Goal: Information Seeking & Learning: Check status

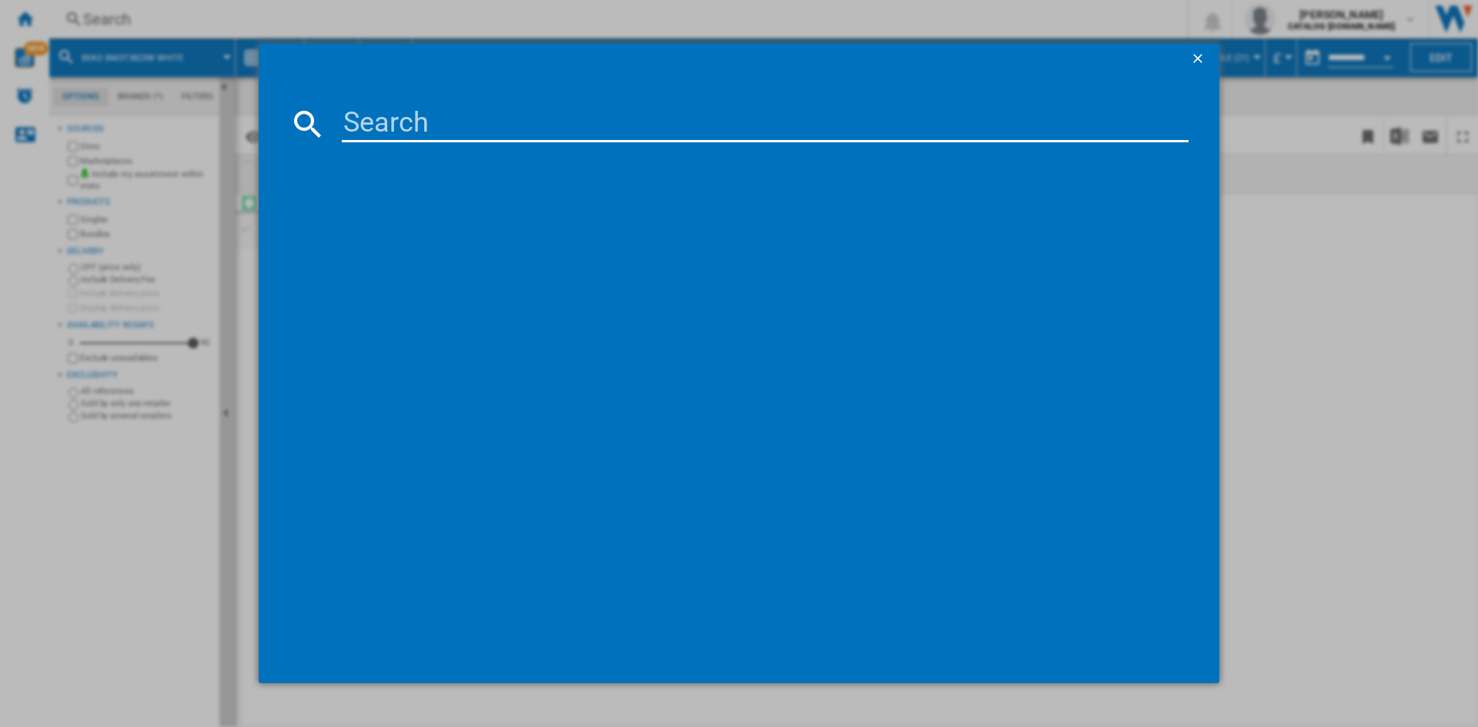
click at [398, 115] on input at bounding box center [765, 123] width 847 height 37
type input "BM5D5107"
click at [395, 222] on div "BEKO BM5D510745UW WHITE" at bounding box center [749, 223] width 831 height 15
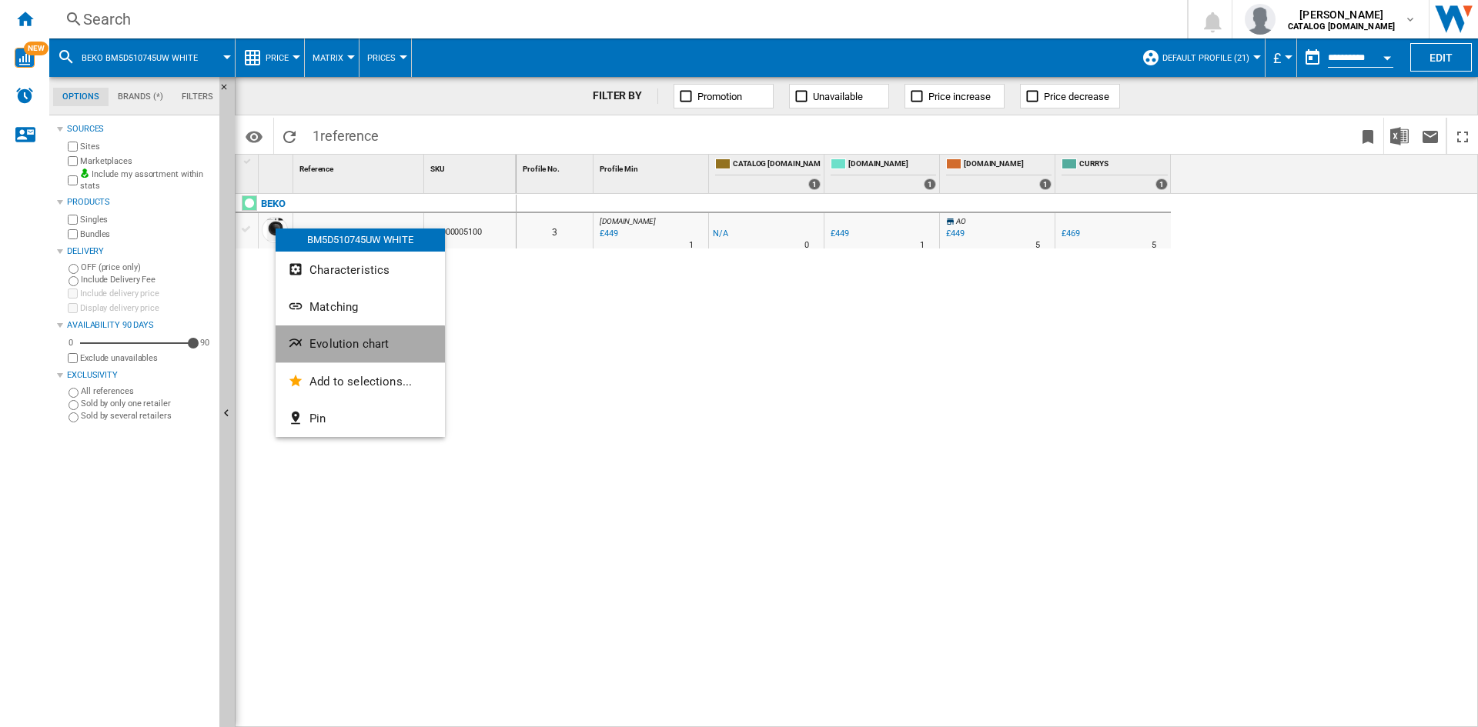
click at [352, 347] on span "Evolution chart" at bounding box center [348, 344] width 79 height 14
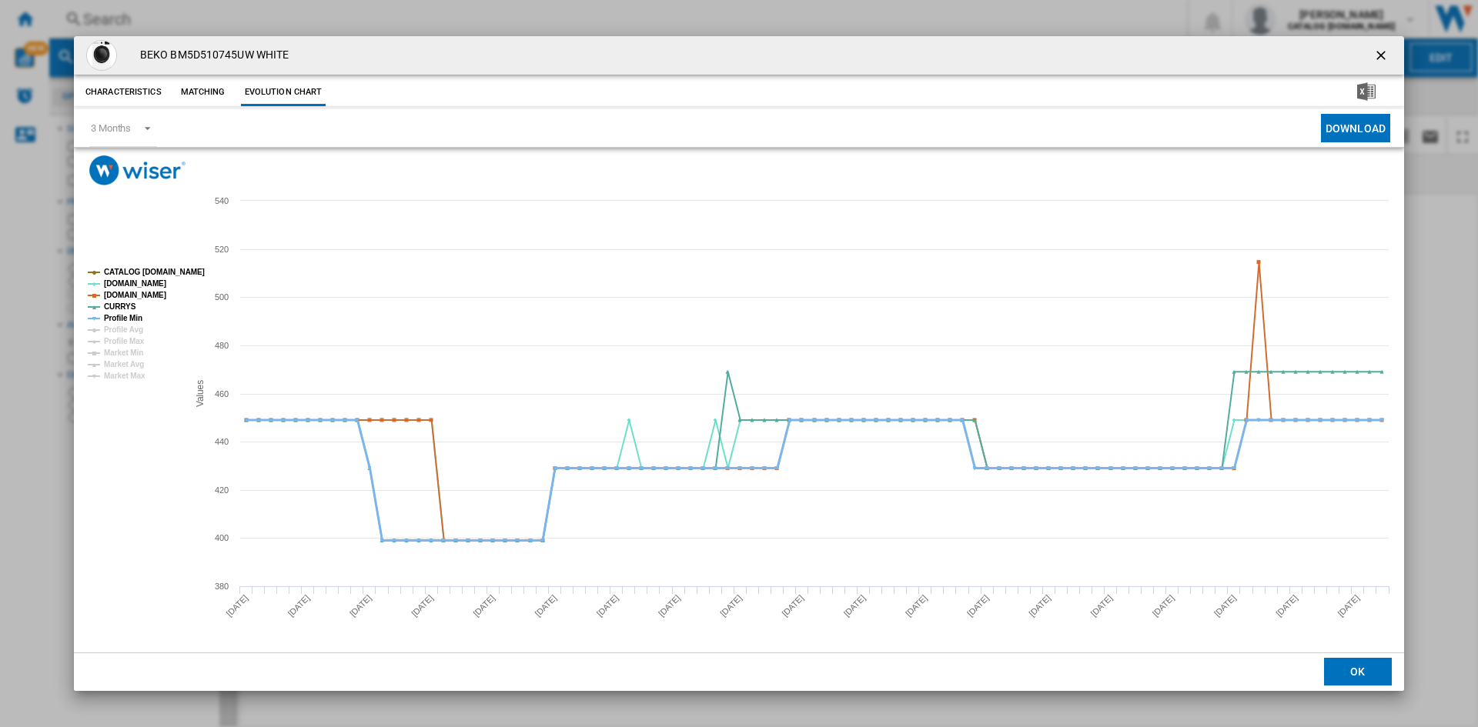
click at [109, 317] on tspan "Profile Min" at bounding box center [123, 318] width 38 height 8
click at [1382, 52] on ng-md-icon "getI18NText('BUTTONS.CLOSE_DIALOG')" at bounding box center [1382, 57] width 18 height 18
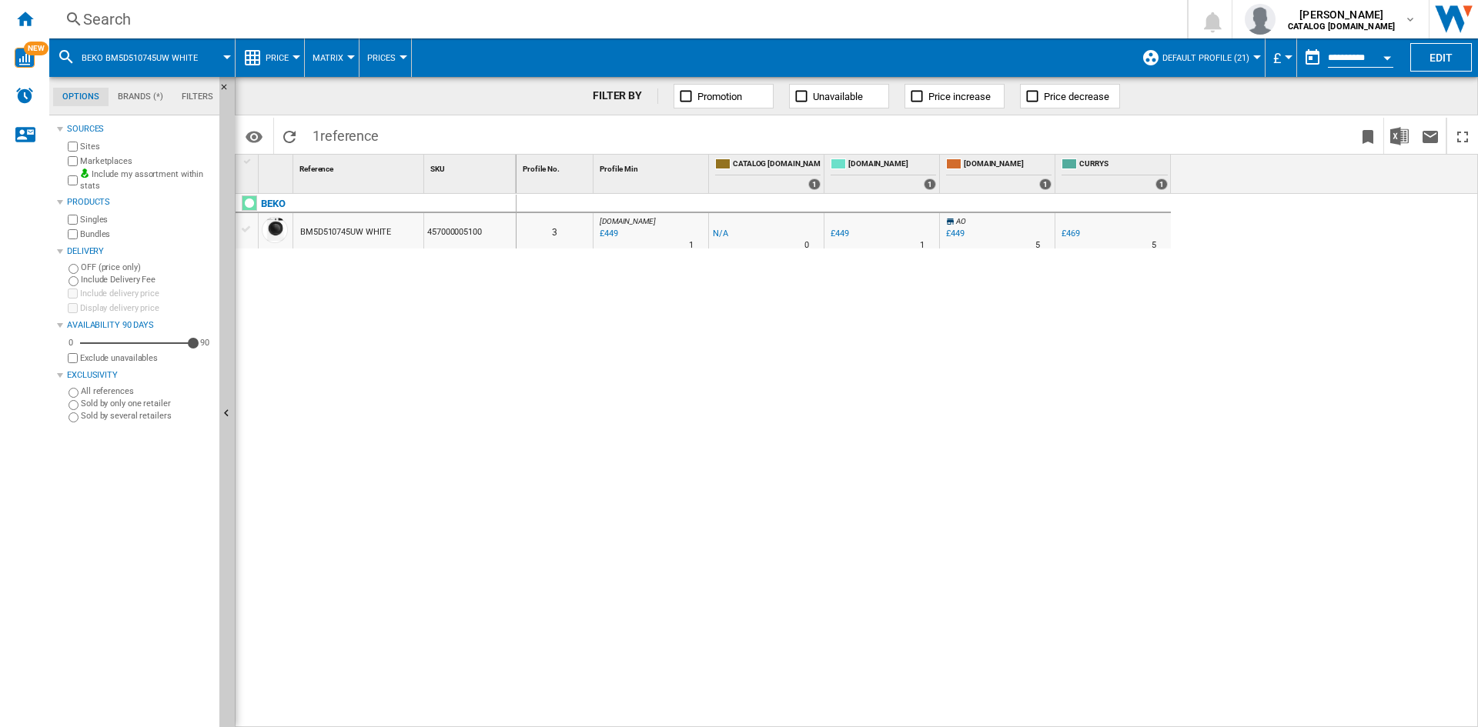
click at [119, 15] on div "Search" at bounding box center [615, 19] width 1064 height 22
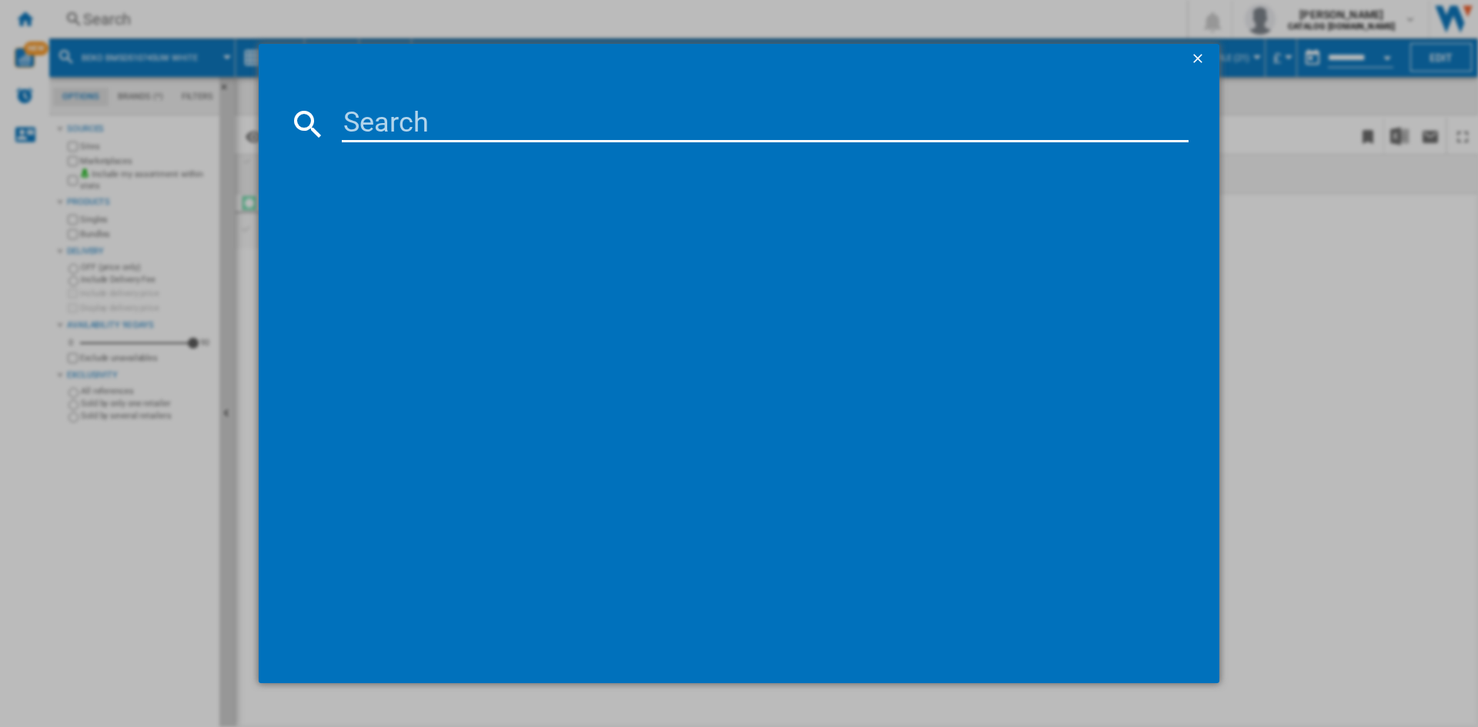
click at [383, 122] on input at bounding box center [765, 123] width 847 height 37
type input "NDD10748"
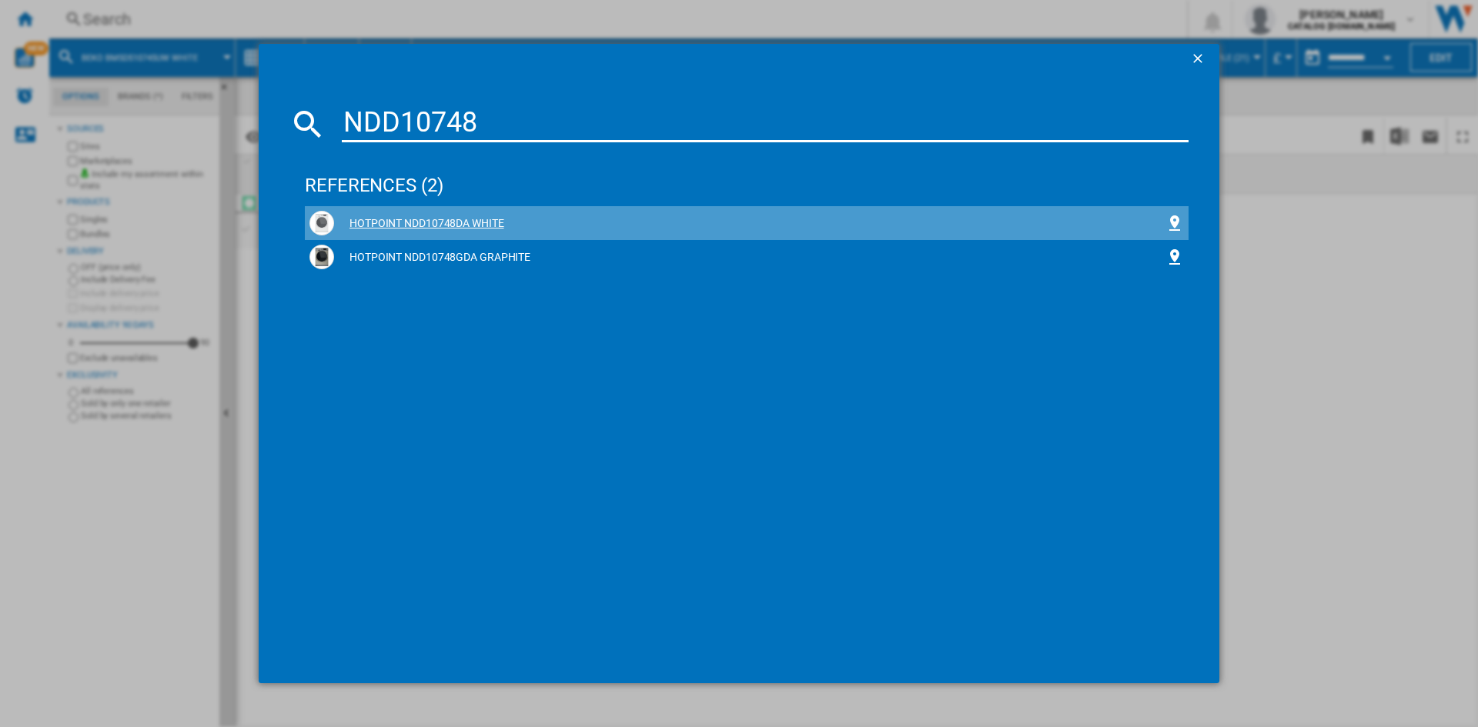
click at [423, 226] on div "HOTPOINT NDD10748DA WHITE" at bounding box center [749, 223] width 831 height 15
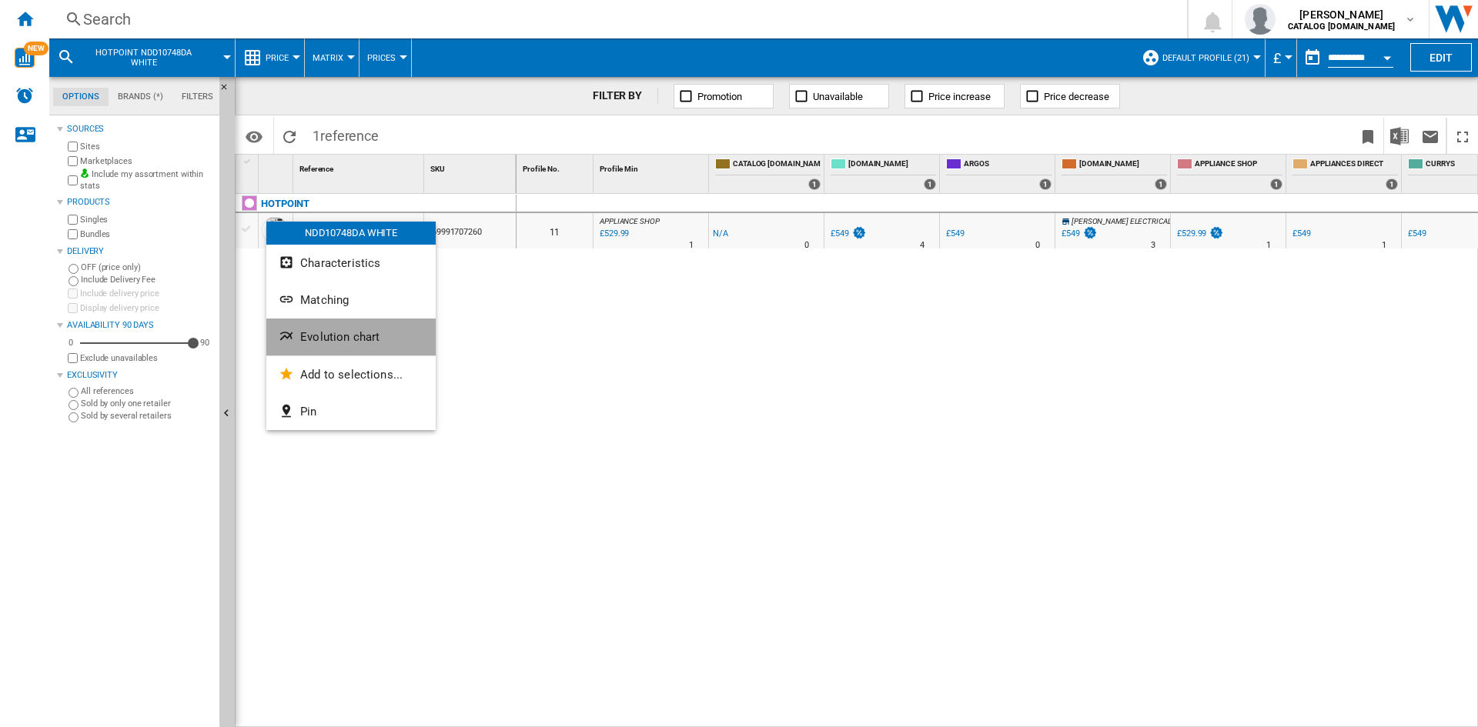
click at [356, 333] on span "Evolution chart" at bounding box center [339, 337] width 79 height 14
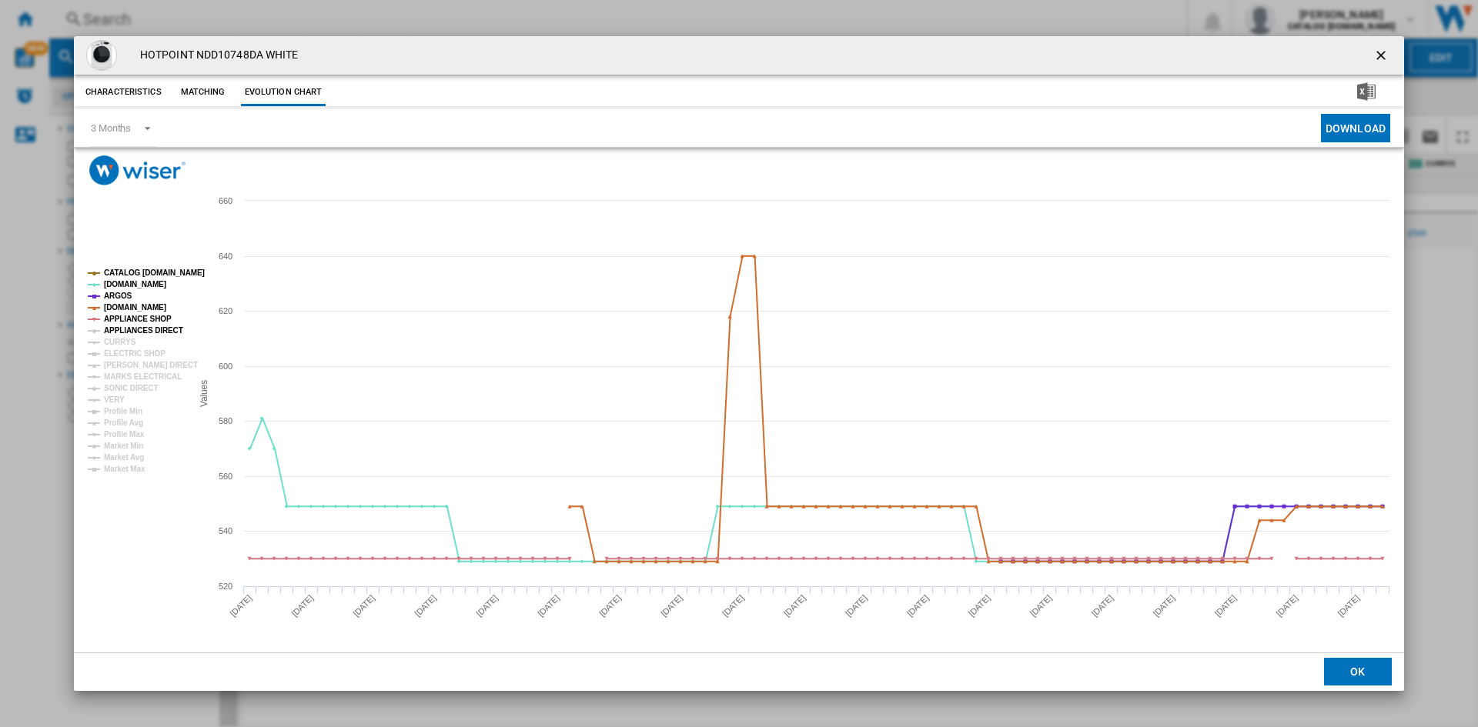
click at [115, 330] on tspan "APPLIANCES DIRECT" at bounding box center [143, 330] width 79 height 8
click at [117, 344] on tspan "CURRYS" at bounding box center [120, 342] width 32 height 8
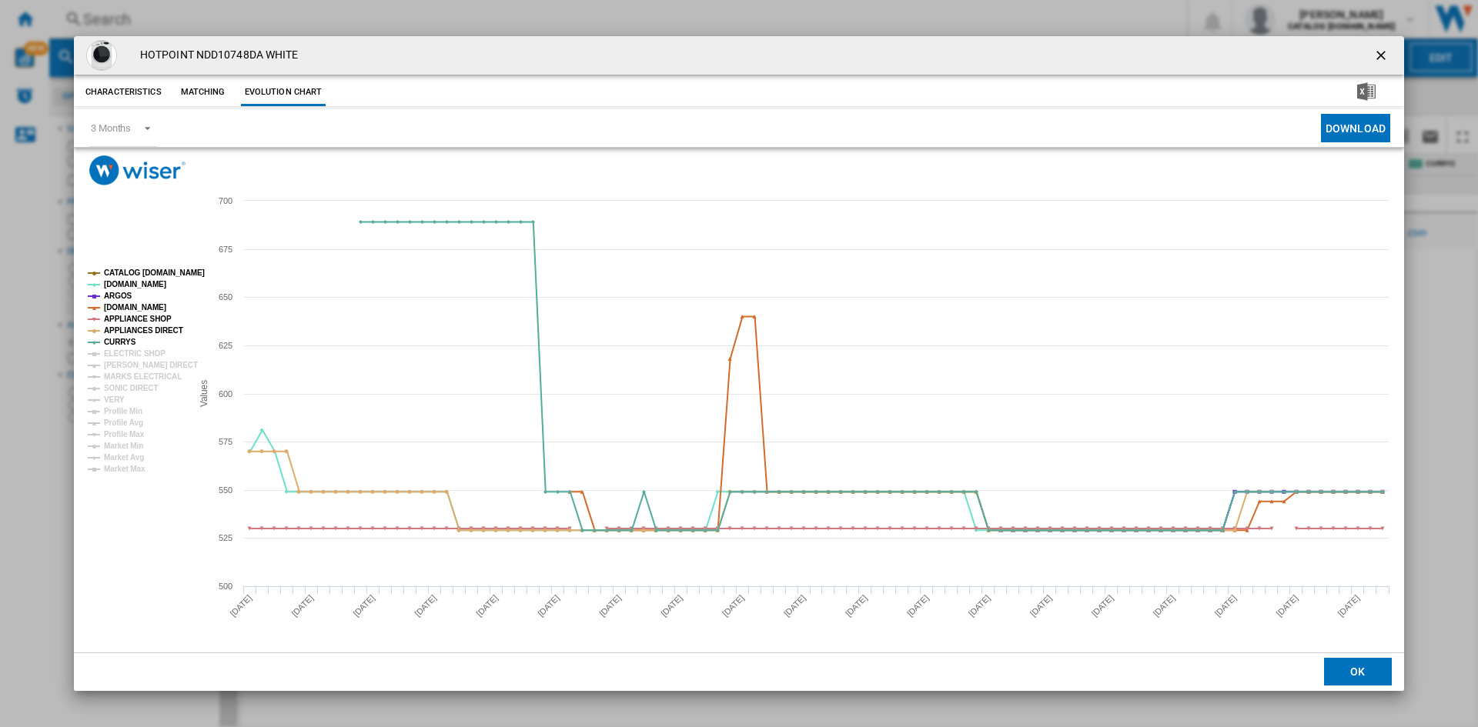
click at [128, 346] on tspan "CURRYS" at bounding box center [120, 342] width 32 height 8
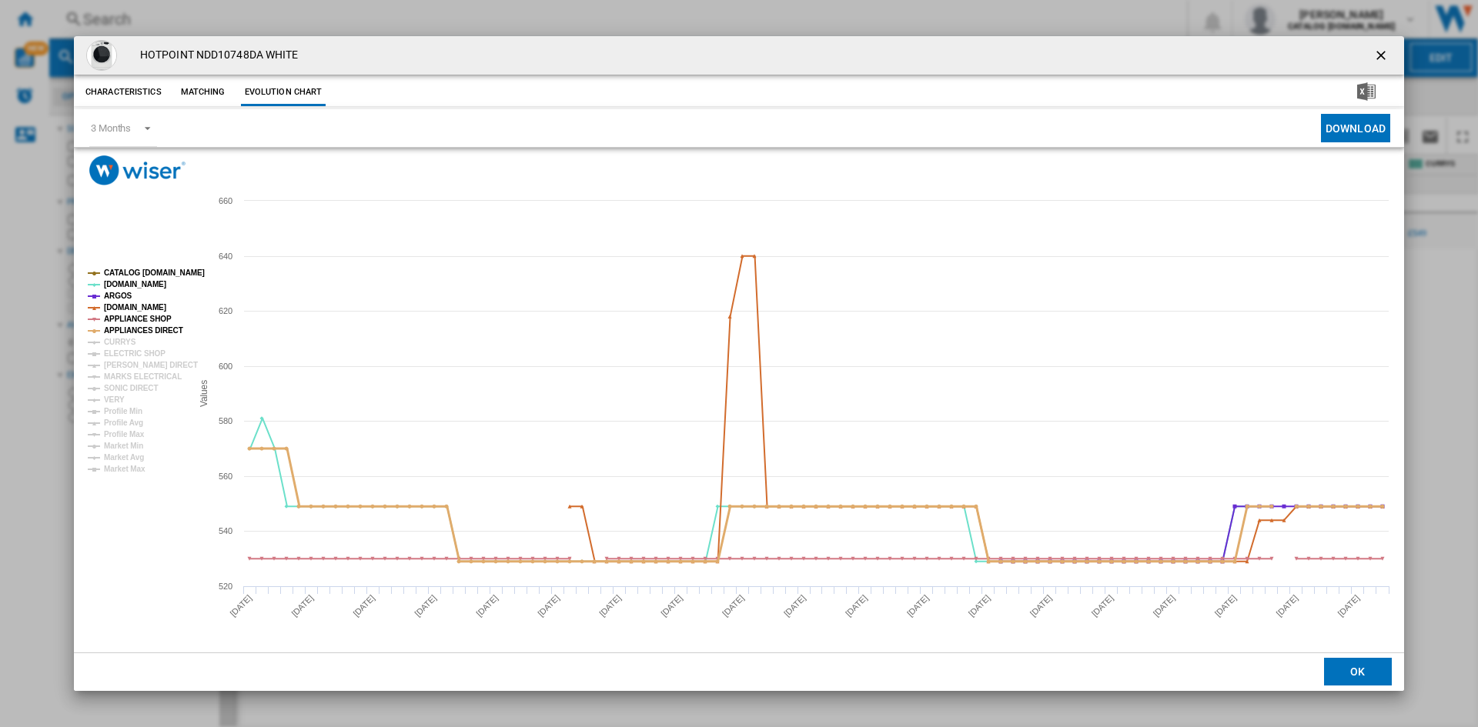
click at [125, 335] on tspan "APPLIANCES DIRECT" at bounding box center [143, 330] width 79 height 8
click at [124, 329] on tspan "APPLIANCES DIRECT" at bounding box center [143, 330] width 79 height 8
click at [119, 342] on tspan "CURRYS" at bounding box center [120, 342] width 32 height 8
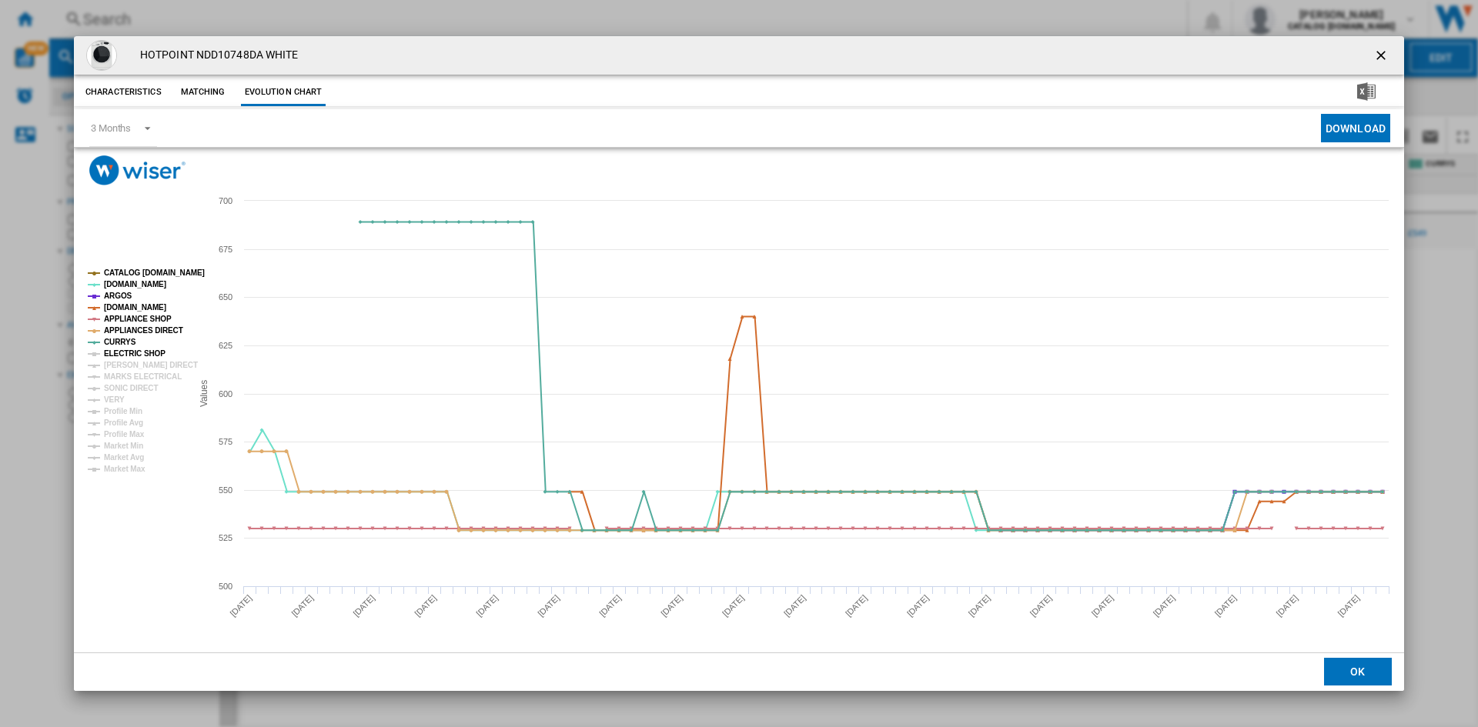
click at [129, 349] on tspan "ELECTRIC SHOP" at bounding box center [135, 353] width 62 height 8
click at [129, 363] on tspan "[PERSON_NAME] DIRECT" at bounding box center [151, 365] width 94 height 8
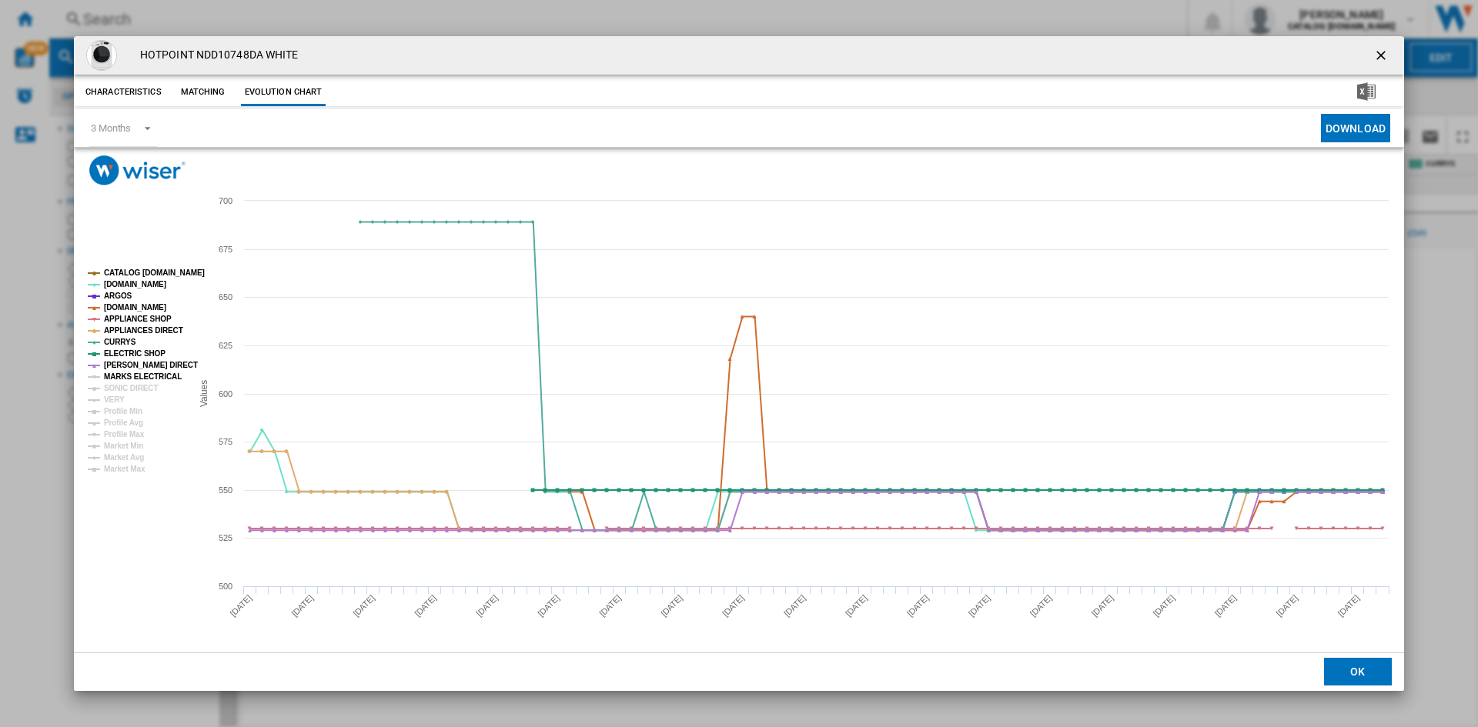
click at [131, 378] on tspan "MARKS ELECTRICAL" at bounding box center [143, 377] width 78 height 8
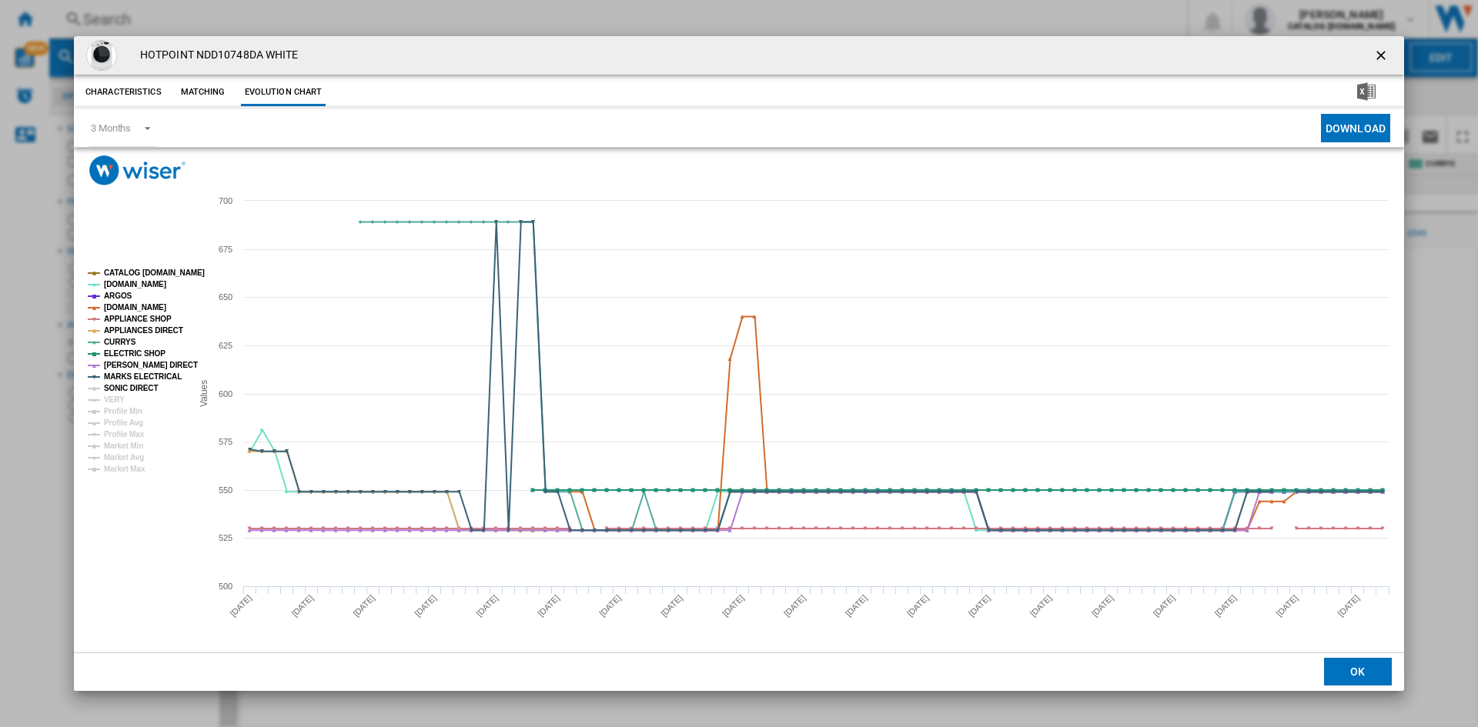
click at [129, 389] on tspan "SONIC DIRECT" at bounding box center [131, 388] width 54 height 8
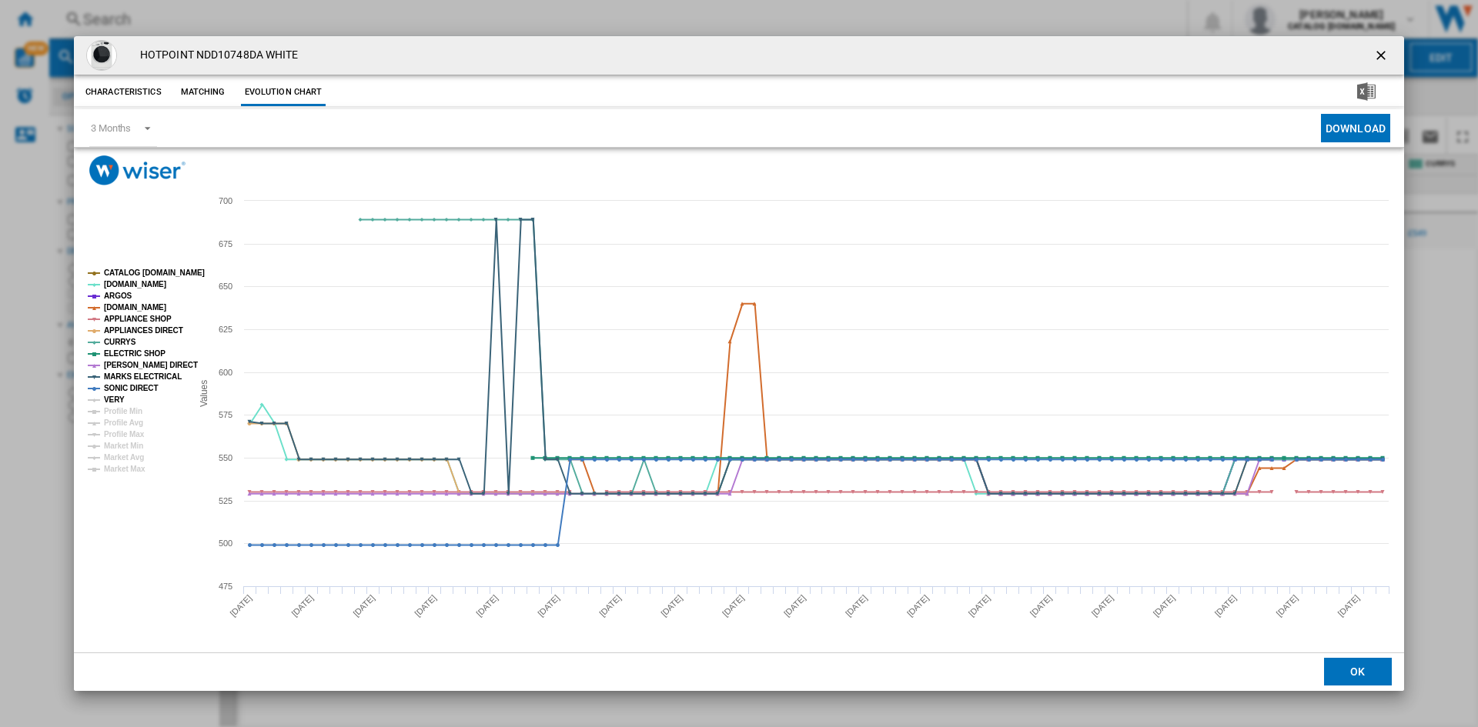
click at [110, 403] on tspan "VERY" at bounding box center [114, 400] width 21 height 8
click at [1379, 52] on ng-md-icon "getI18NText('BUTTONS.CLOSE_DIALOG')" at bounding box center [1382, 57] width 18 height 18
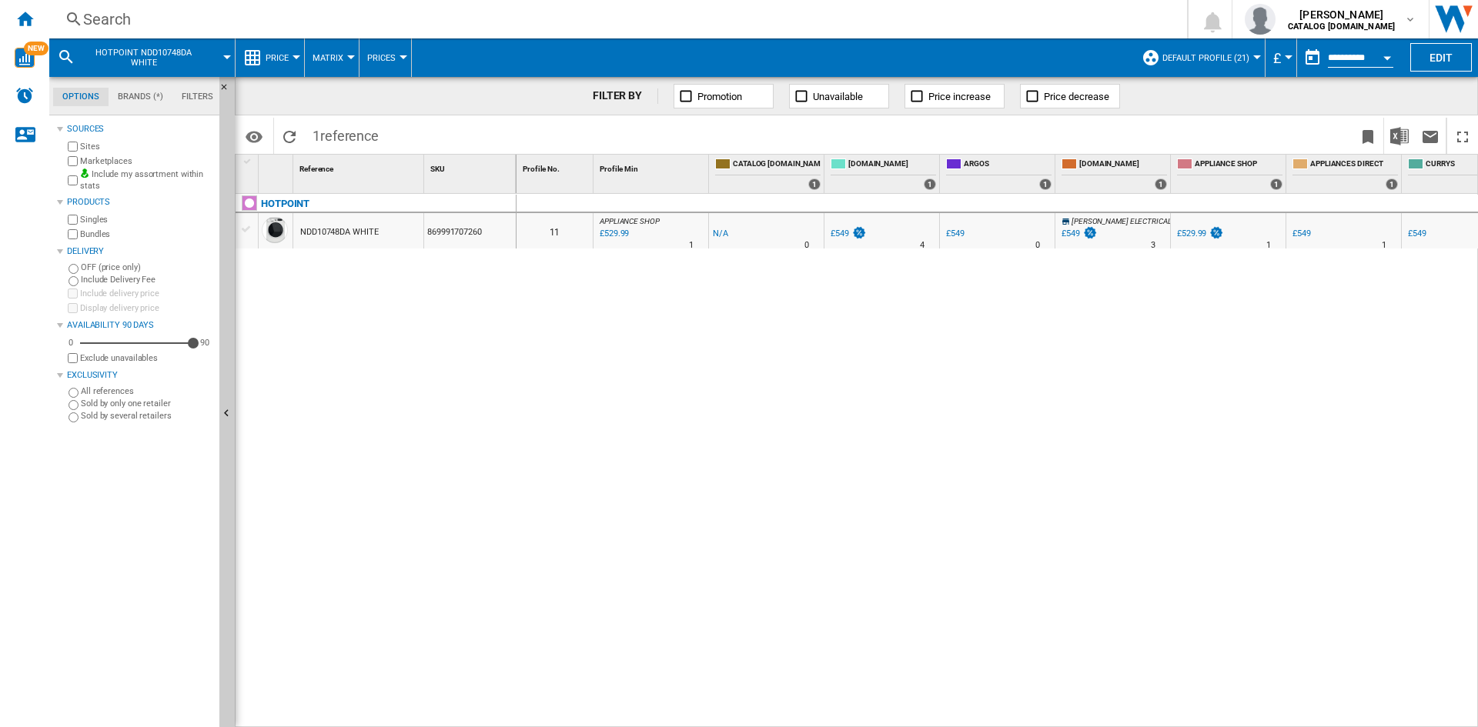
click at [93, 28] on div "Search" at bounding box center [615, 19] width 1064 height 22
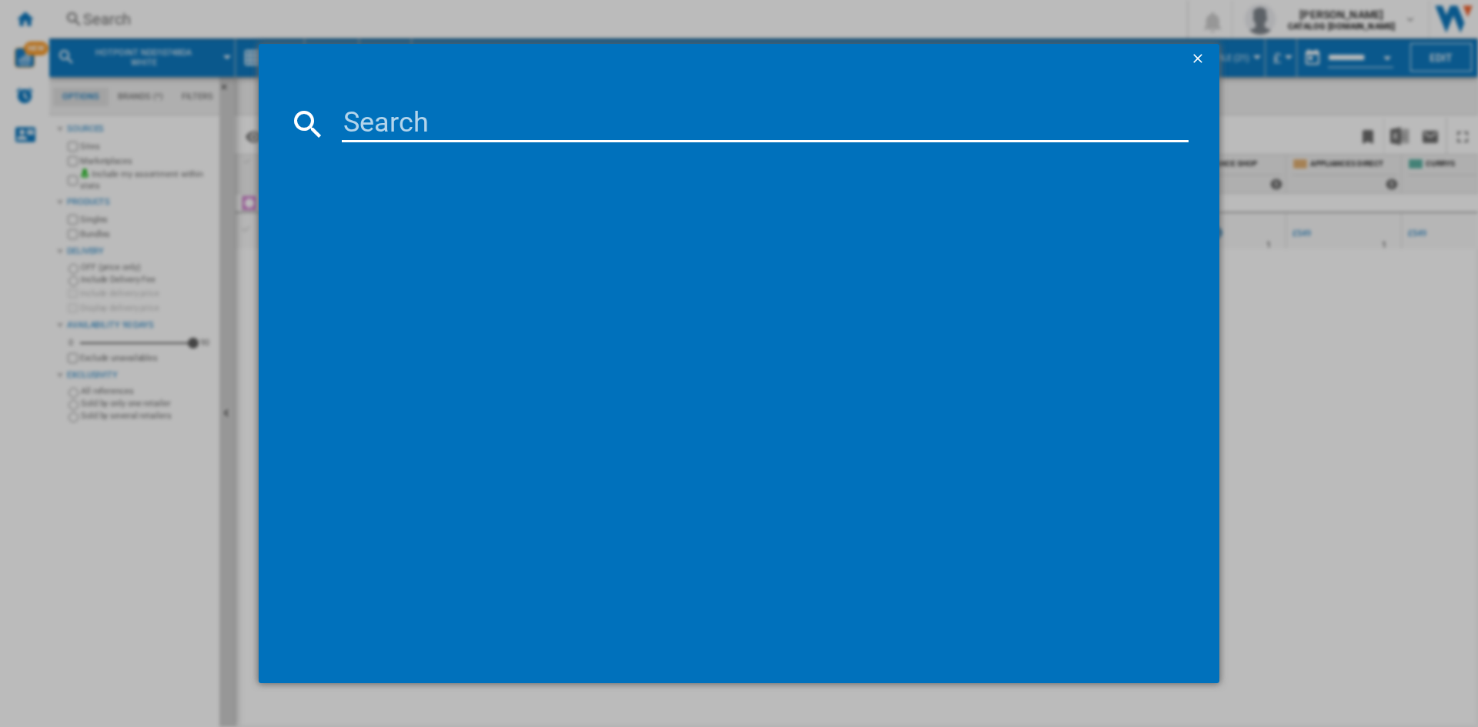
click at [389, 114] on input at bounding box center [765, 123] width 847 height 37
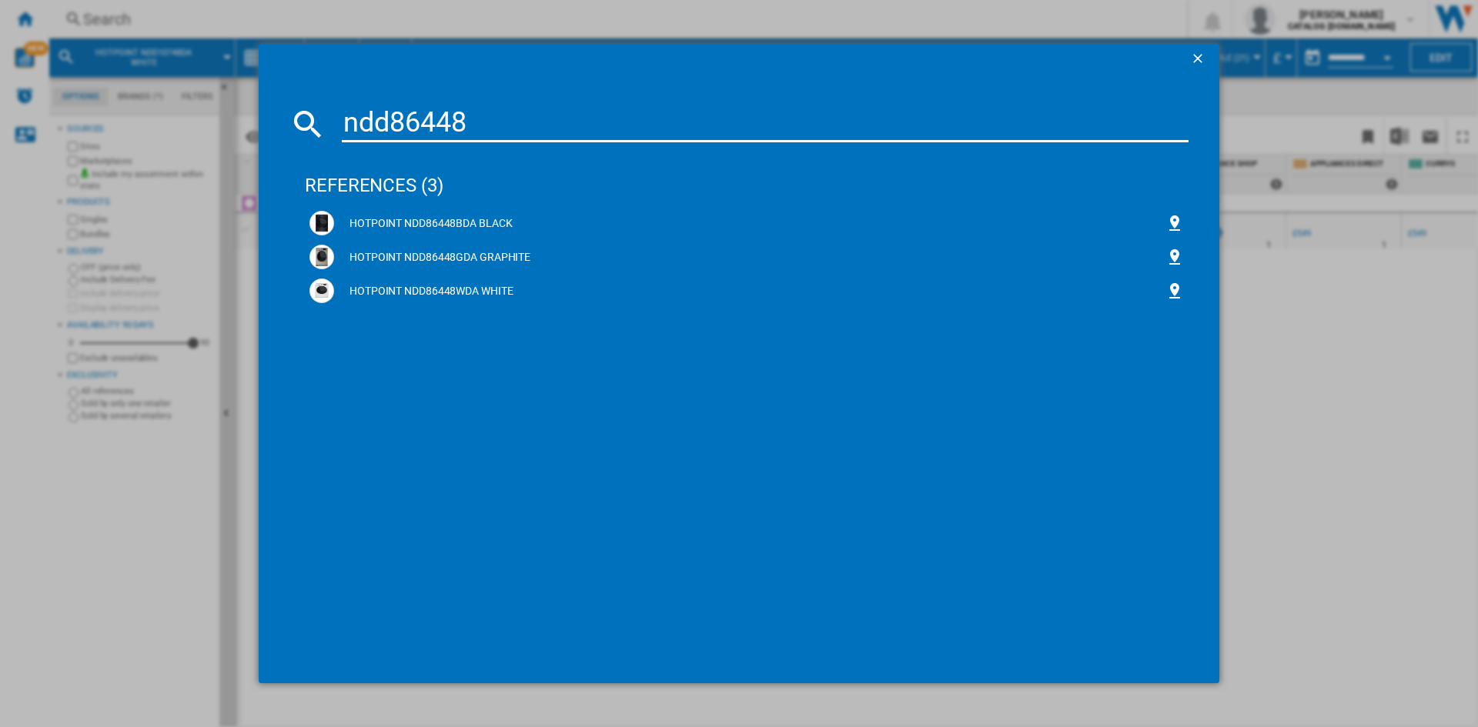
type input "ndd86448"
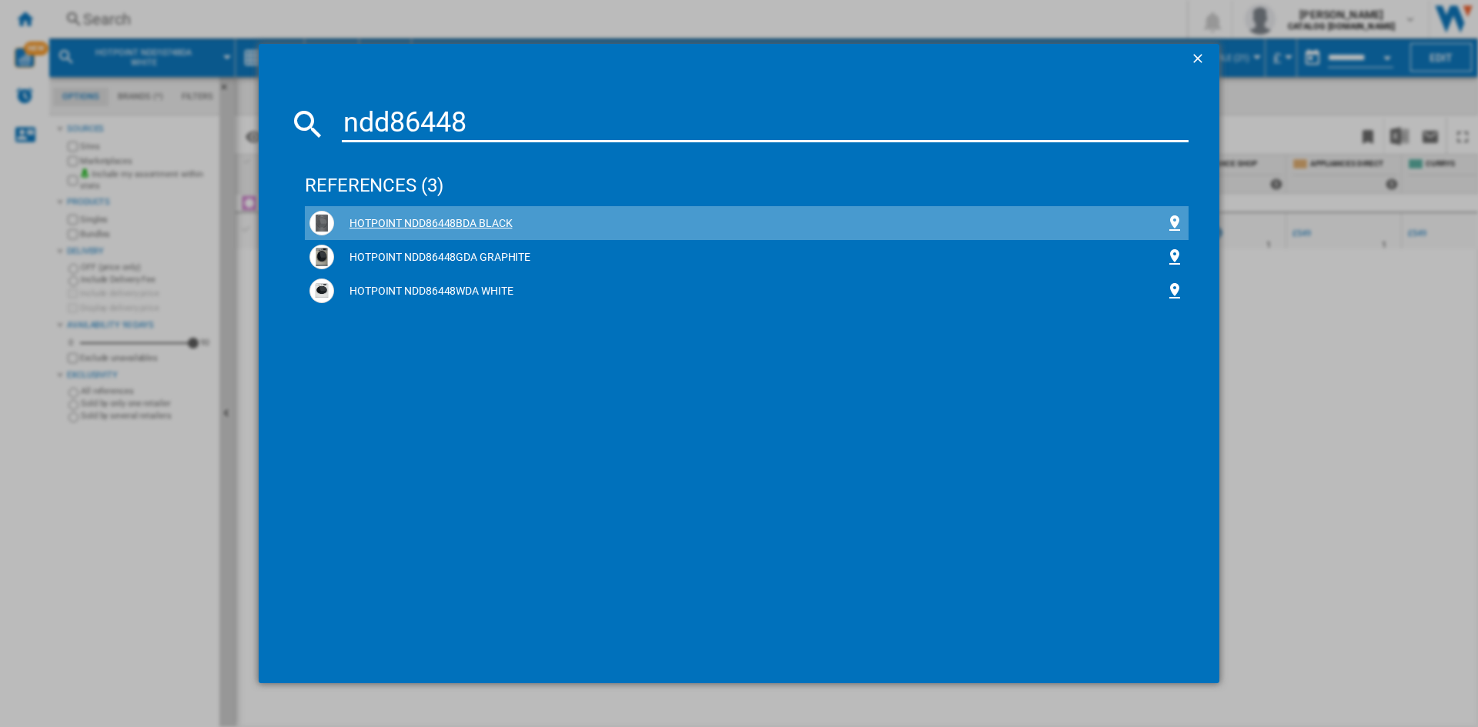
click at [423, 223] on div "HOTPOINT NDD86448BDA BLACK" at bounding box center [749, 223] width 831 height 15
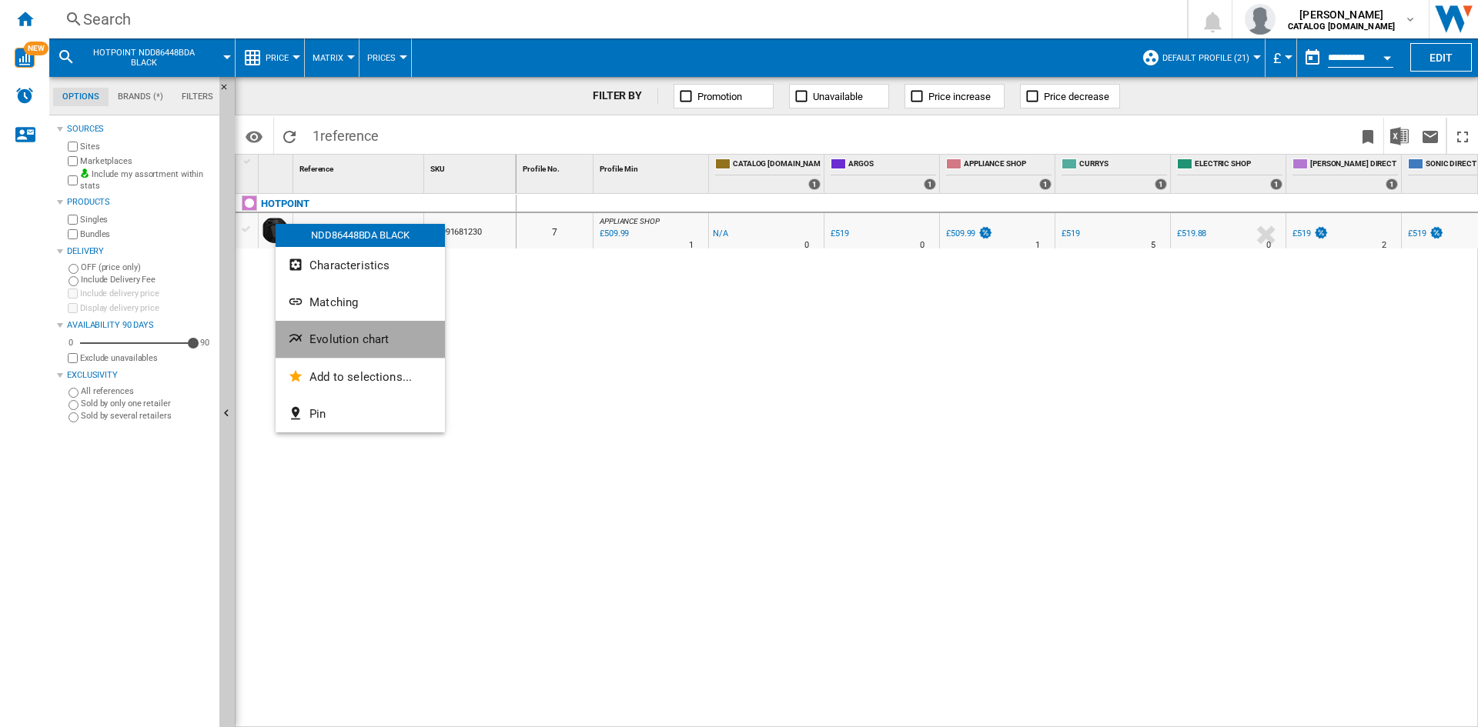
click at [385, 343] on span "Evolution chart" at bounding box center [348, 339] width 79 height 14
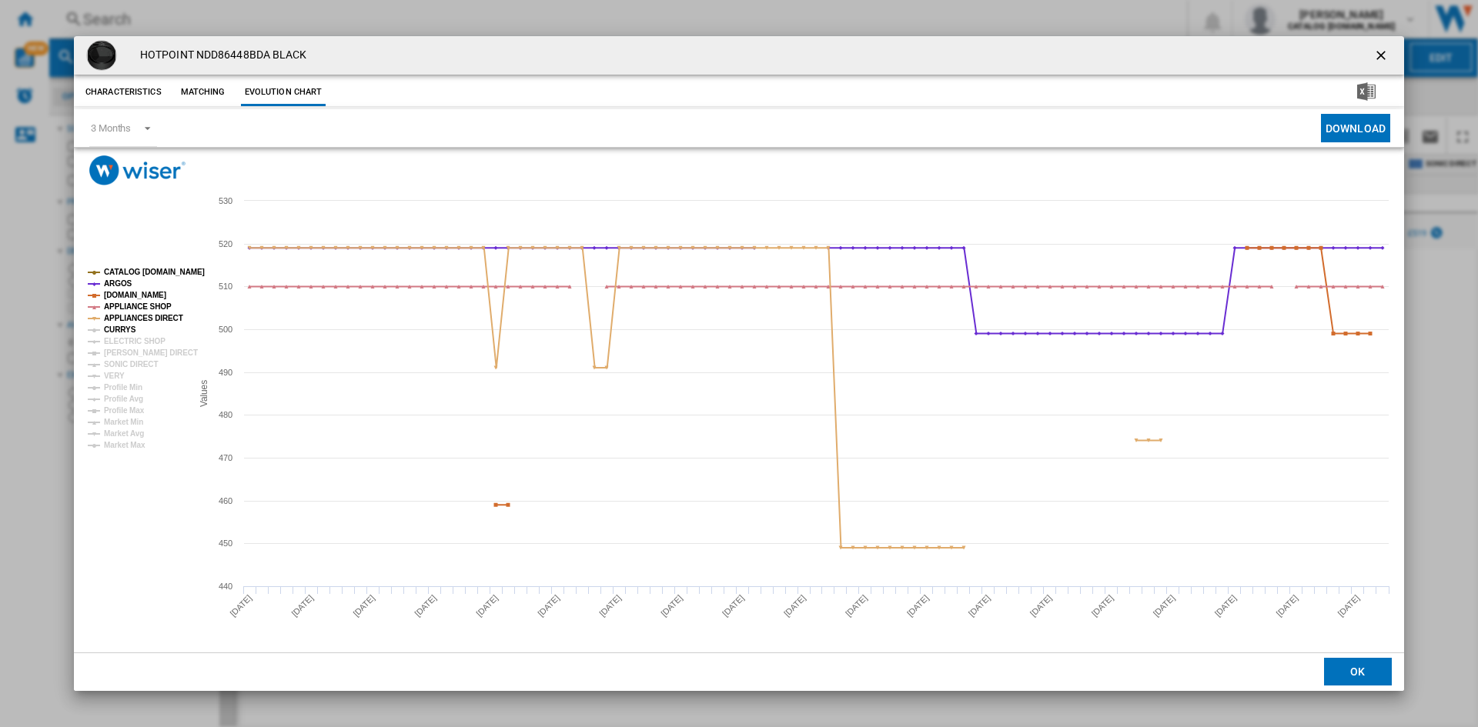
click at [121, 327] on tspan "CURRYS" at bounding box center [120, 330] width 32 height 8
click at [125, 340] on tspan "ELECTRIC SHOP" at bounding box center [135, 341] width 62 height 8
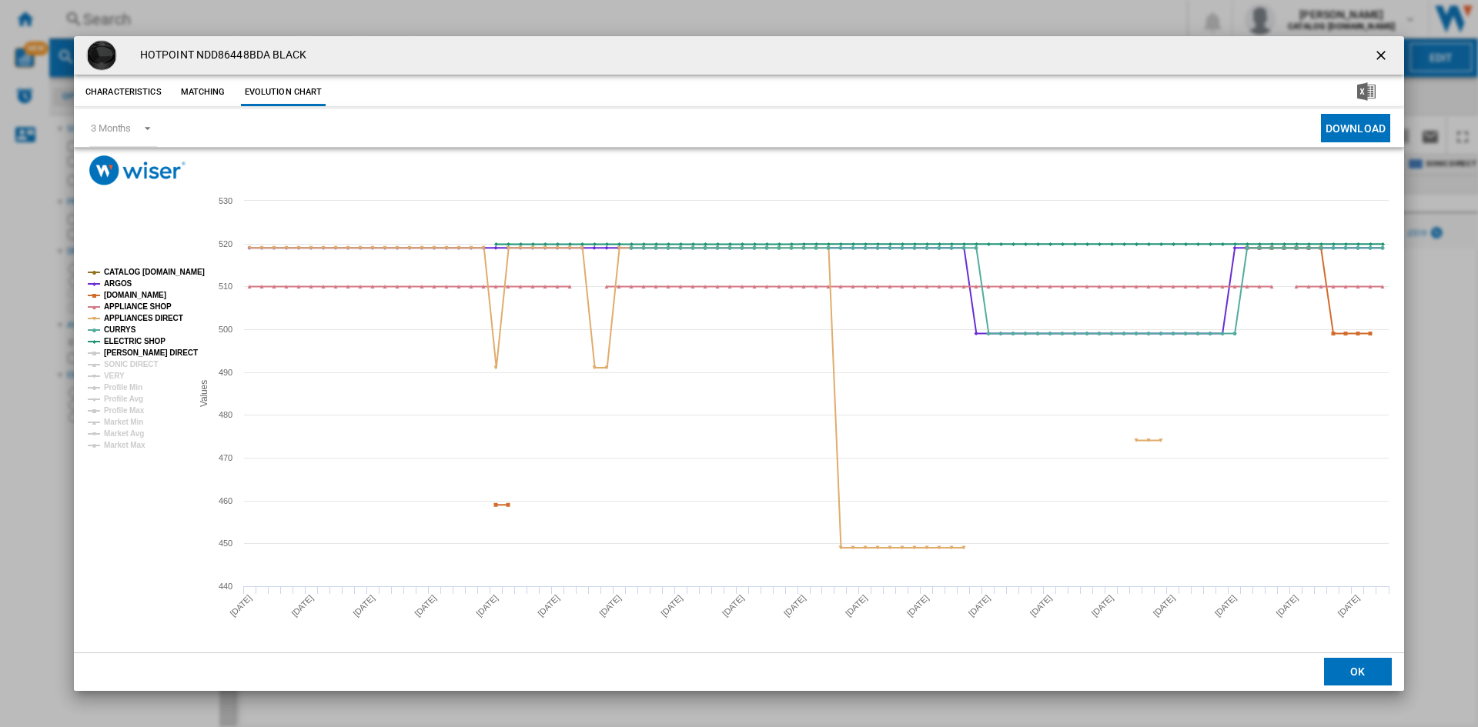
click at [127, 352] on tspan "[PERSON_NAME] DIRECT" at bounding box center [151, 353] width 94 height 8
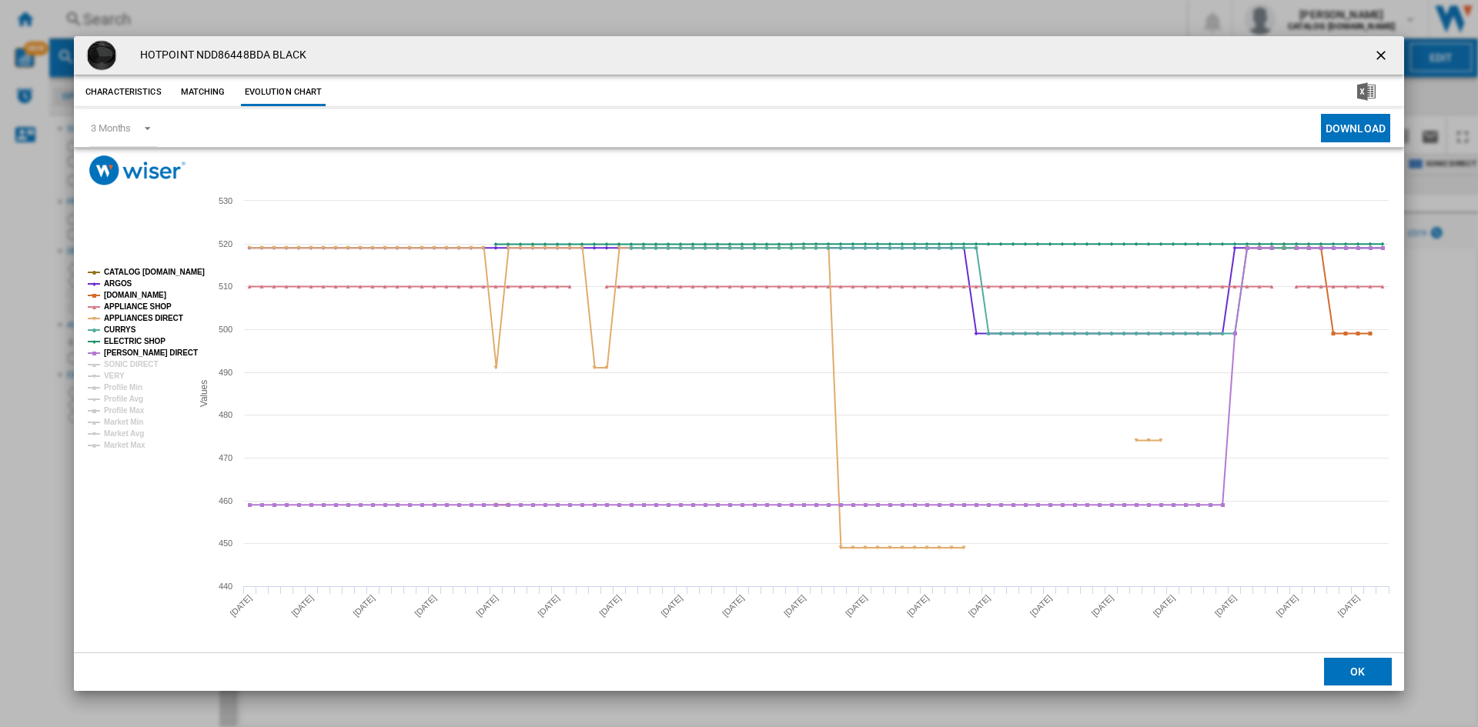
click at [127, 366] on tspan "SONIC DIRECT" at bounding box center [131, 364] width 54 height 8
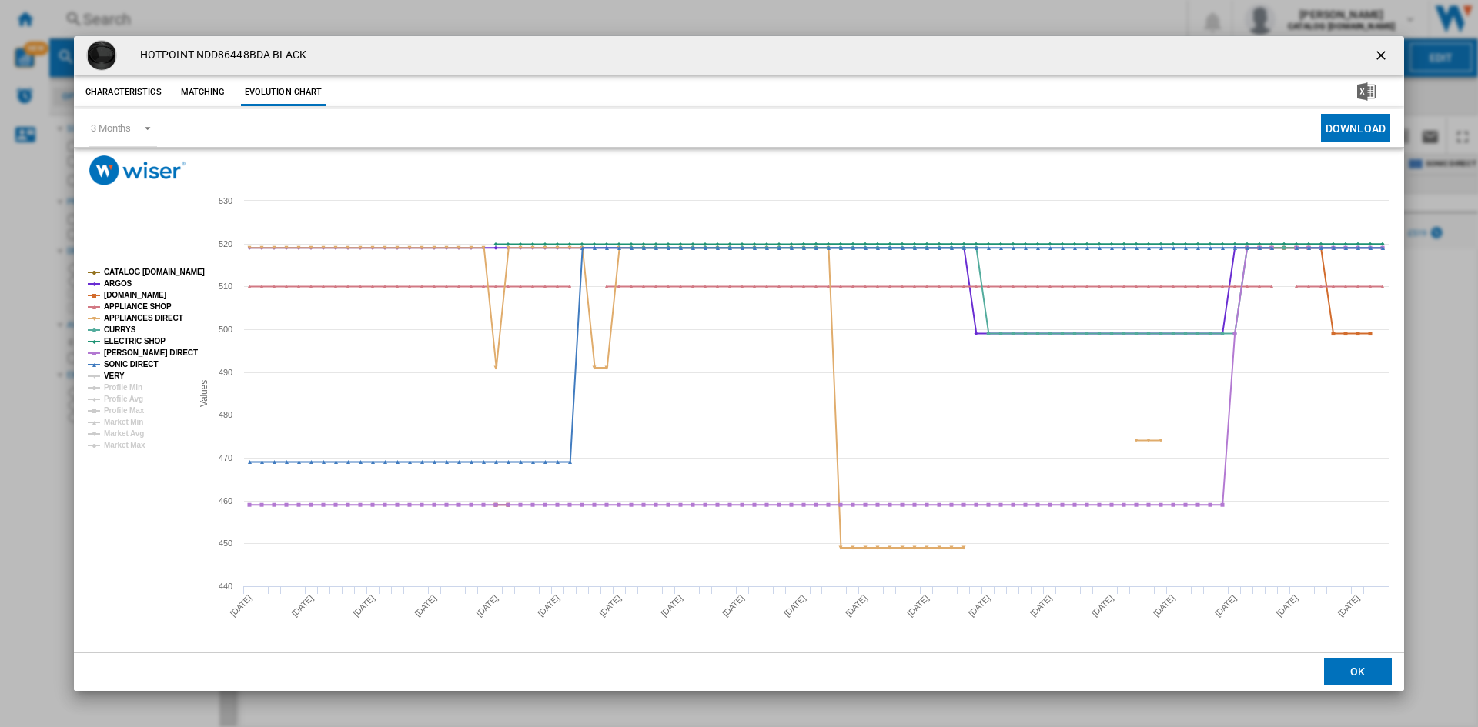
click at [112, 372] on tspan "VERY" at bounding box center [114, 376] width 21 height 8
click at [1380, 49] on ng-md-icon "getI18NText('BUTTONS.CLOSE_DIALOG')" at bounding box center [1382, 57] width 18 height 18
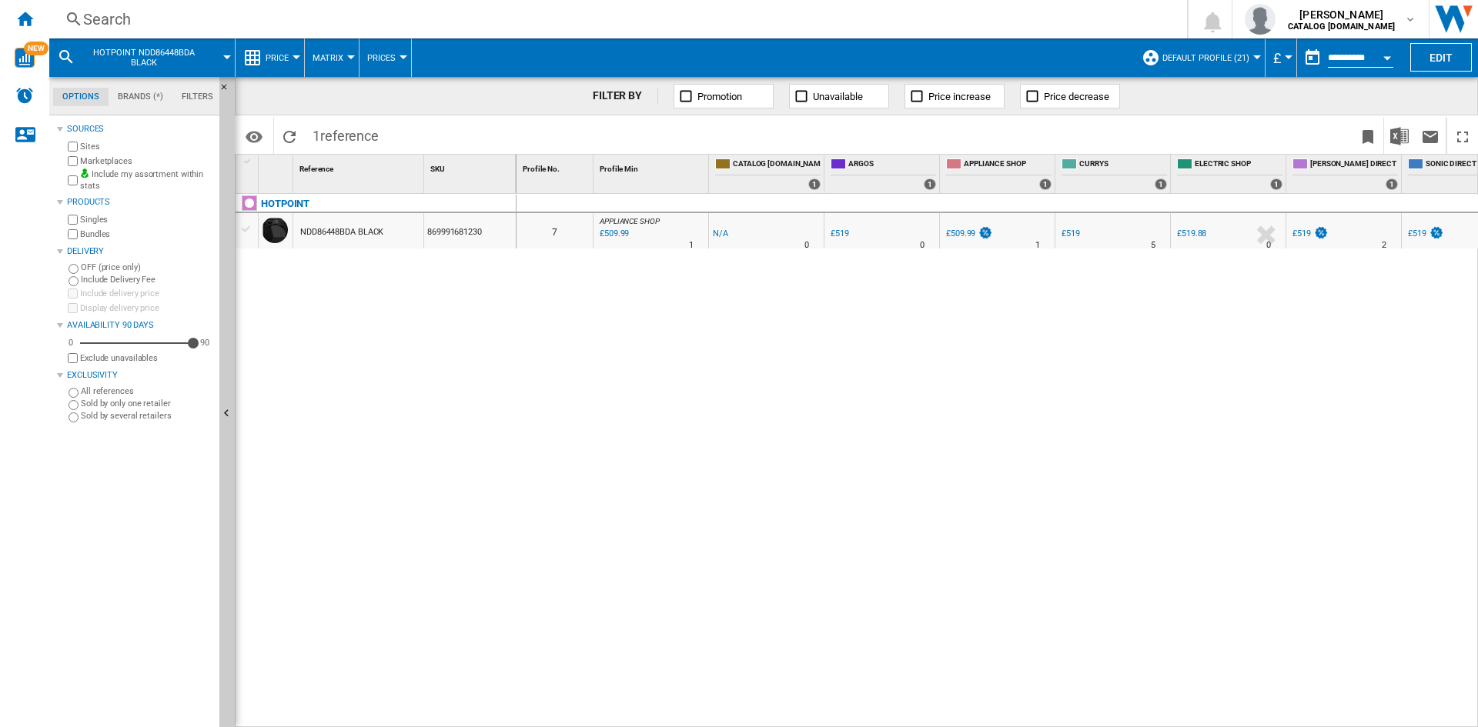
click at [105, 9] on div "Search" at bounding box center [615, 19] width 1064 height 22
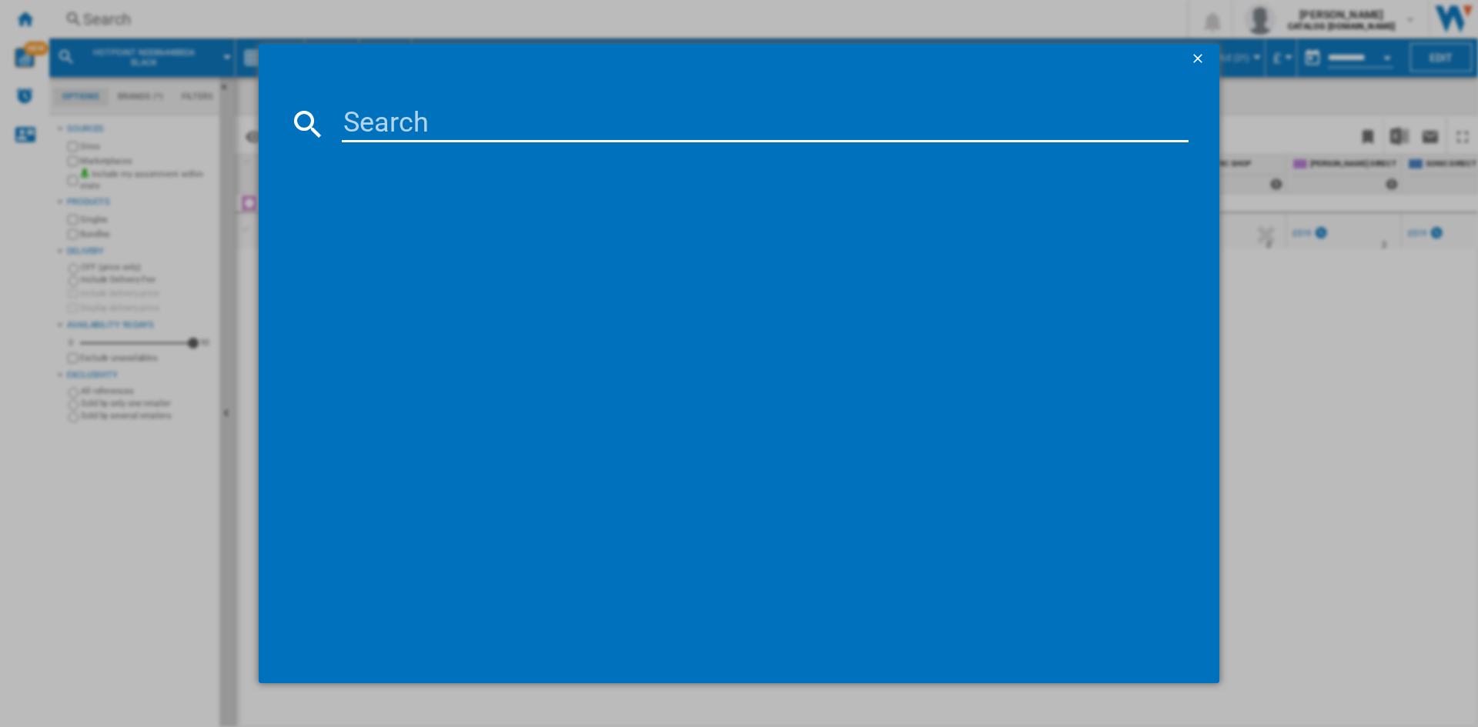
click at [381, 129] on input at bounding box center [765, 123] width 847 height 37
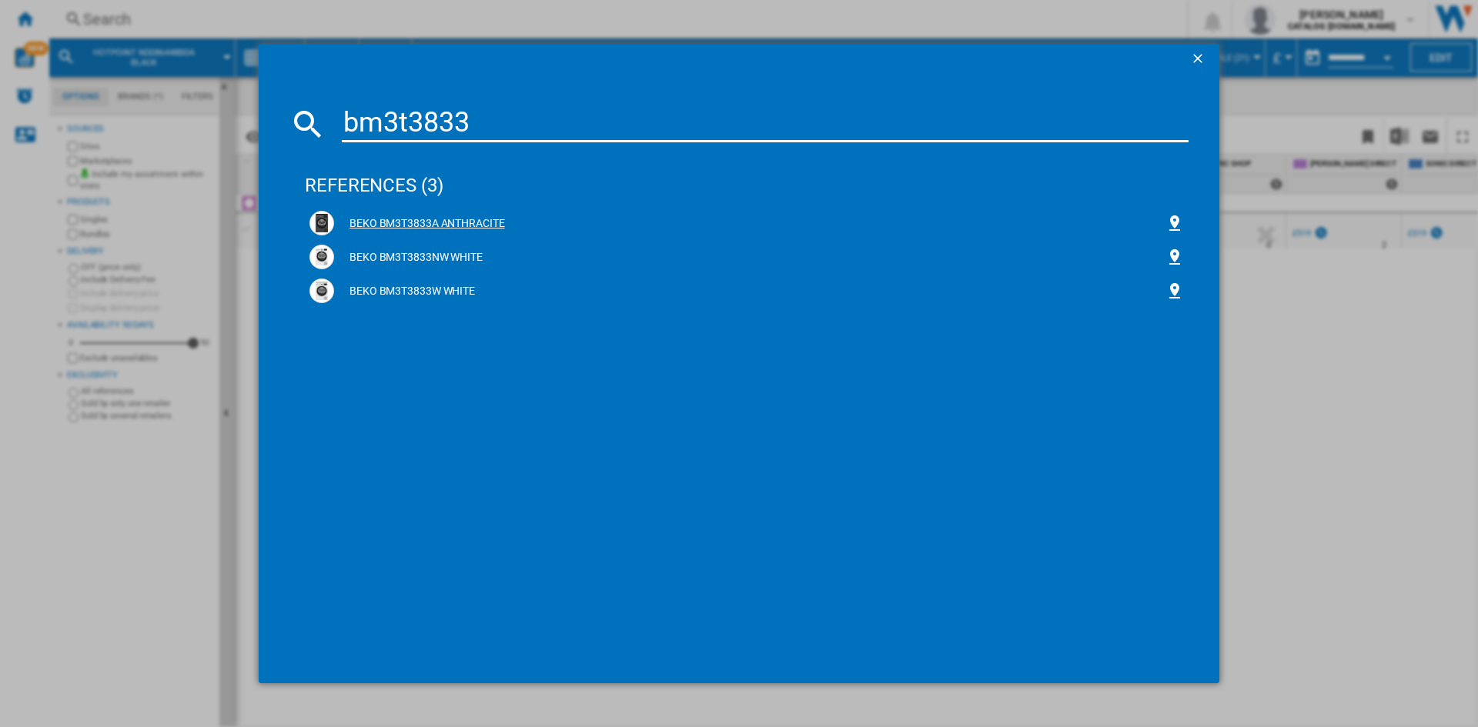
type input "bm3t3833"
click at [425, 221] on div "BEKO BM3T3833A ANTHRACITE" at bounding box center [749, 223] width 831 height 15
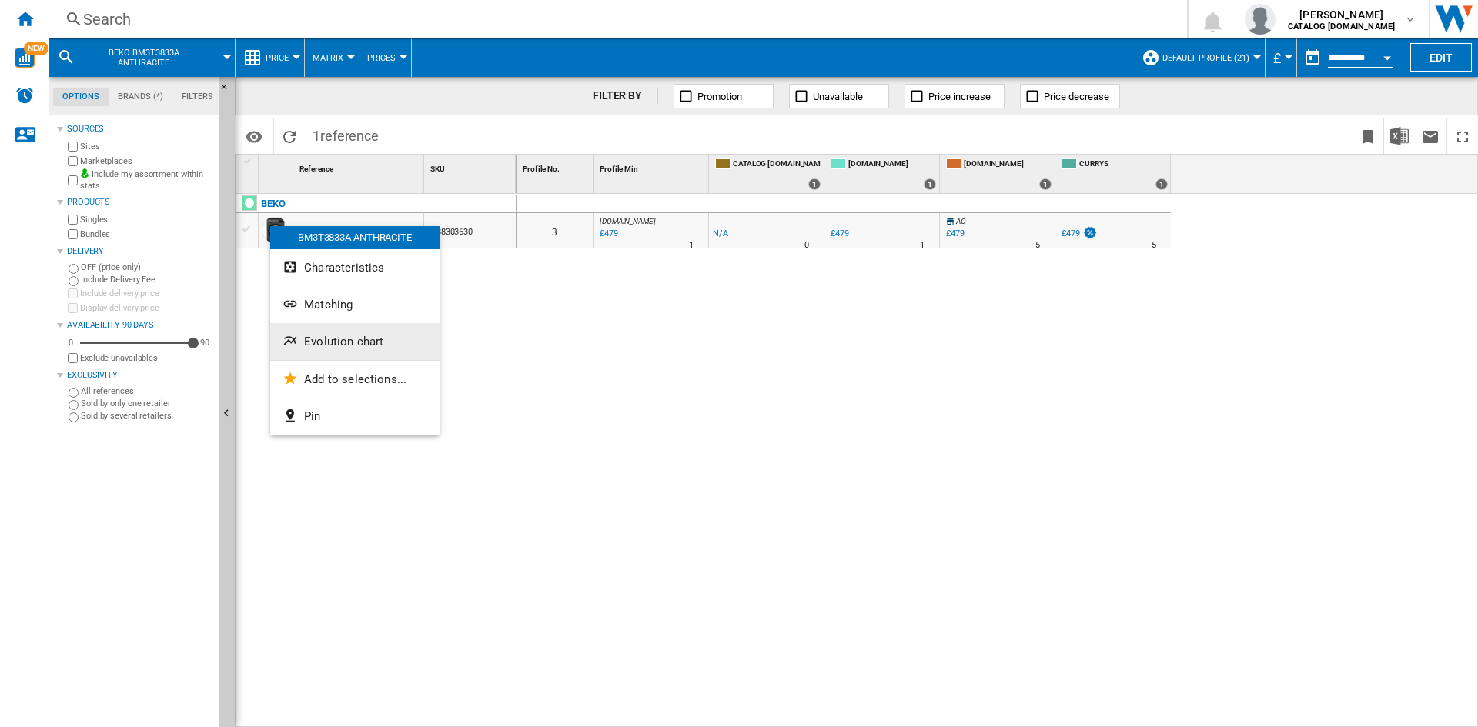
click at [345, 344] on span "Evolution chart" at bounding box center [343, 342] width 79 height 14
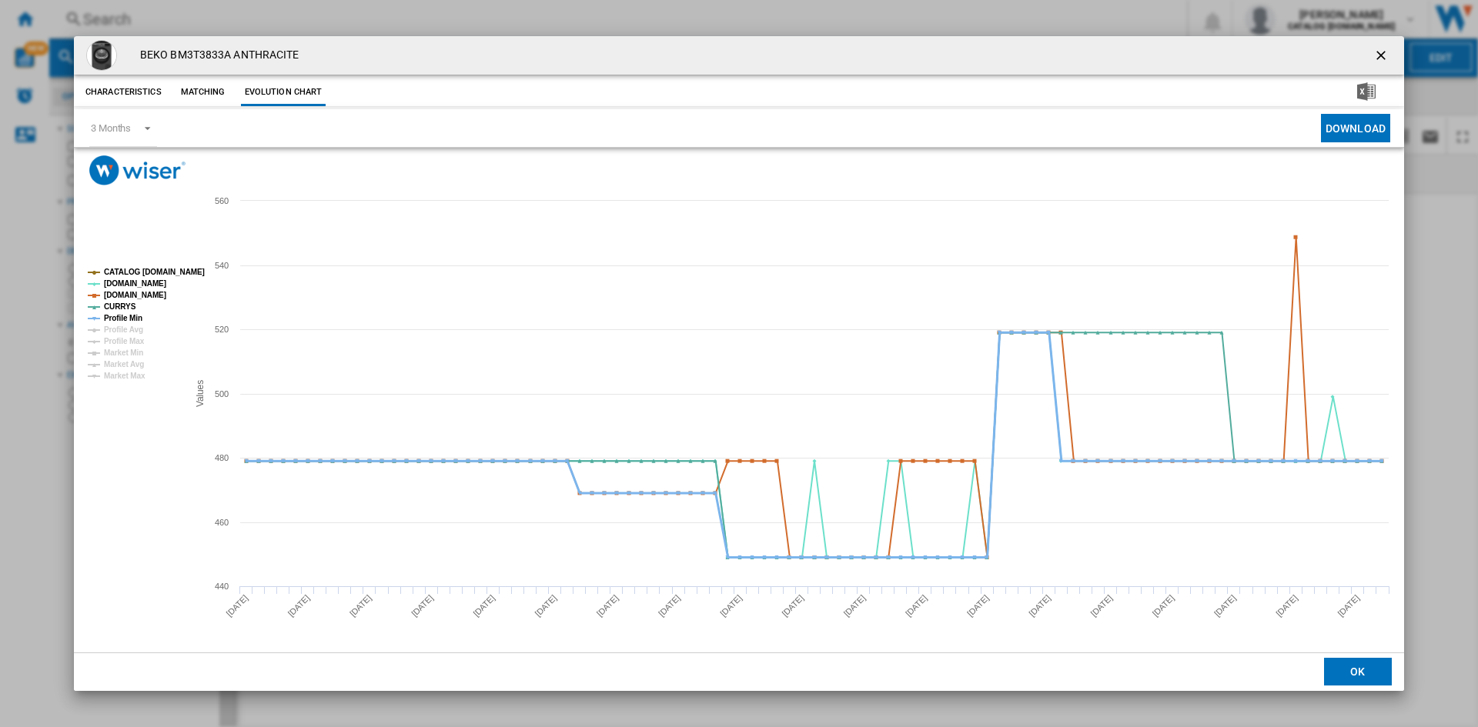
click at [132, 319] on tspan "Profile Min" at bounding box center [123, 318] width 38 height 8
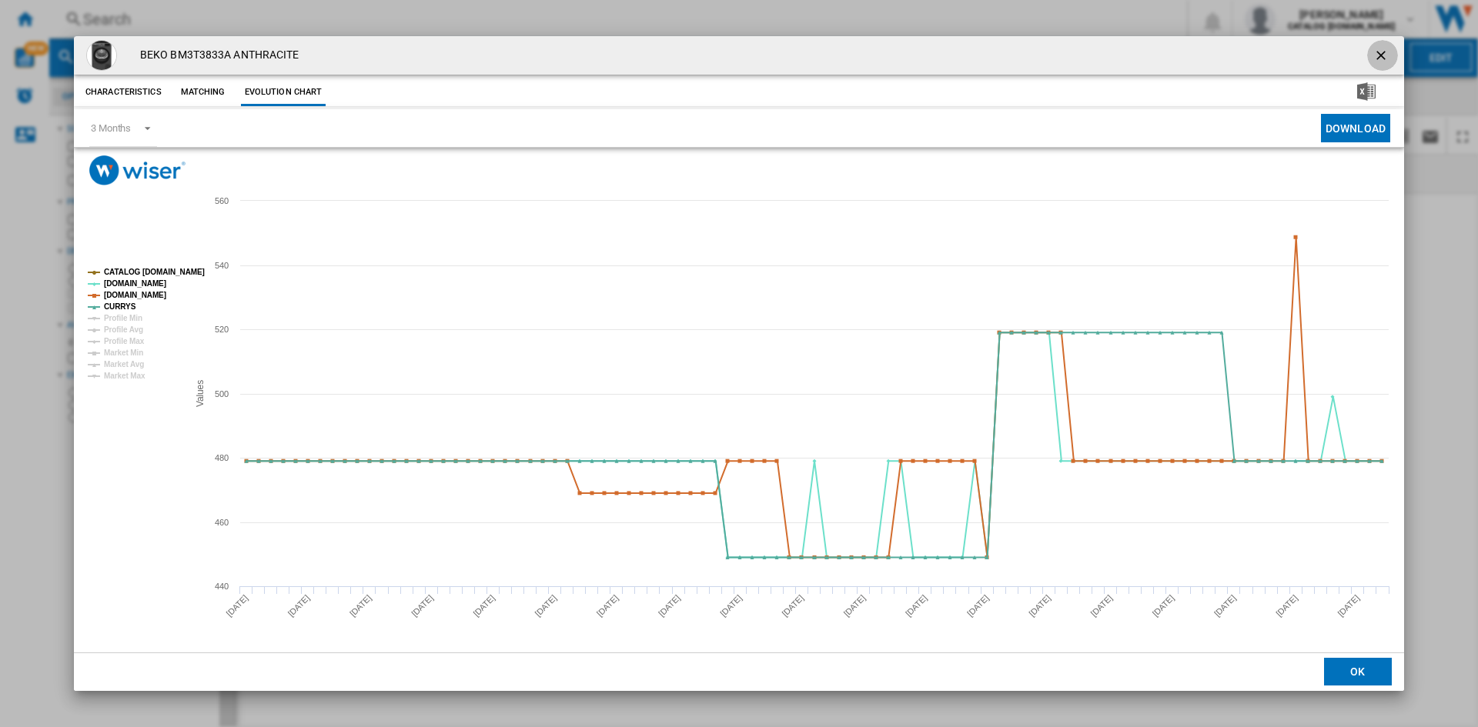
click at [1384, 48] on ng-md-icon "getI18NText('BUTTONS.CLOSE_DIALOG')" at bounding box center [1382, 57] width 18 height 18
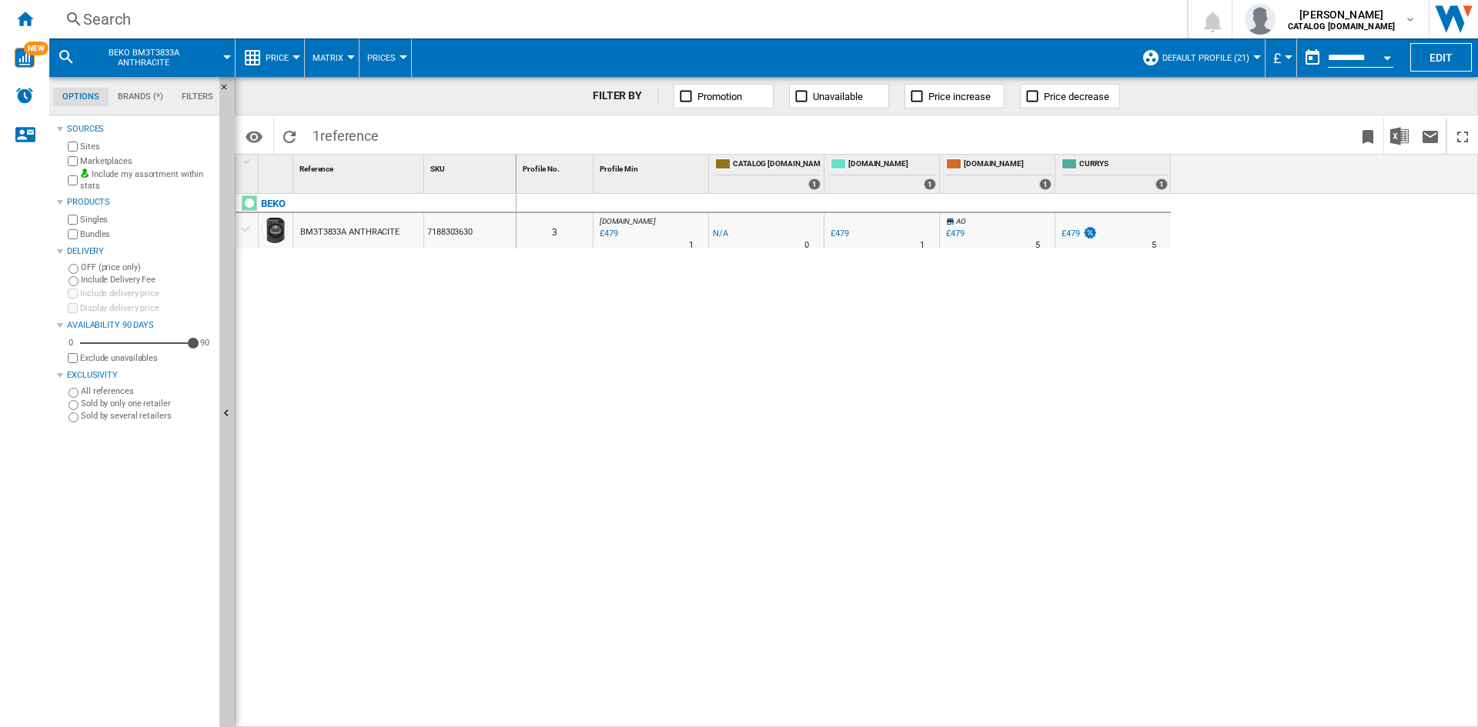
click at [117, 19] on div "Search" at bounding box center [615, 19] width 1064 height 22
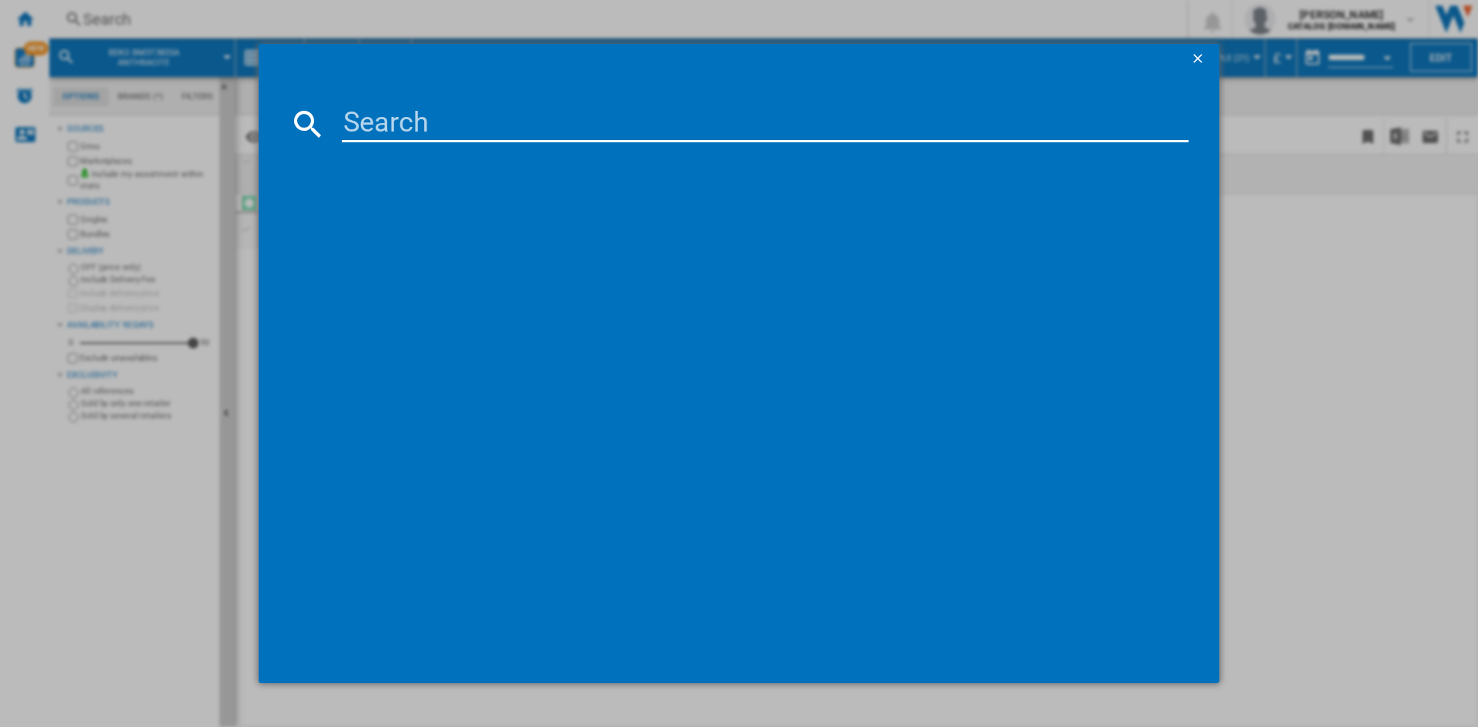
click at [417, 127] on input at bounding box center [765, 123] width 847 height 37
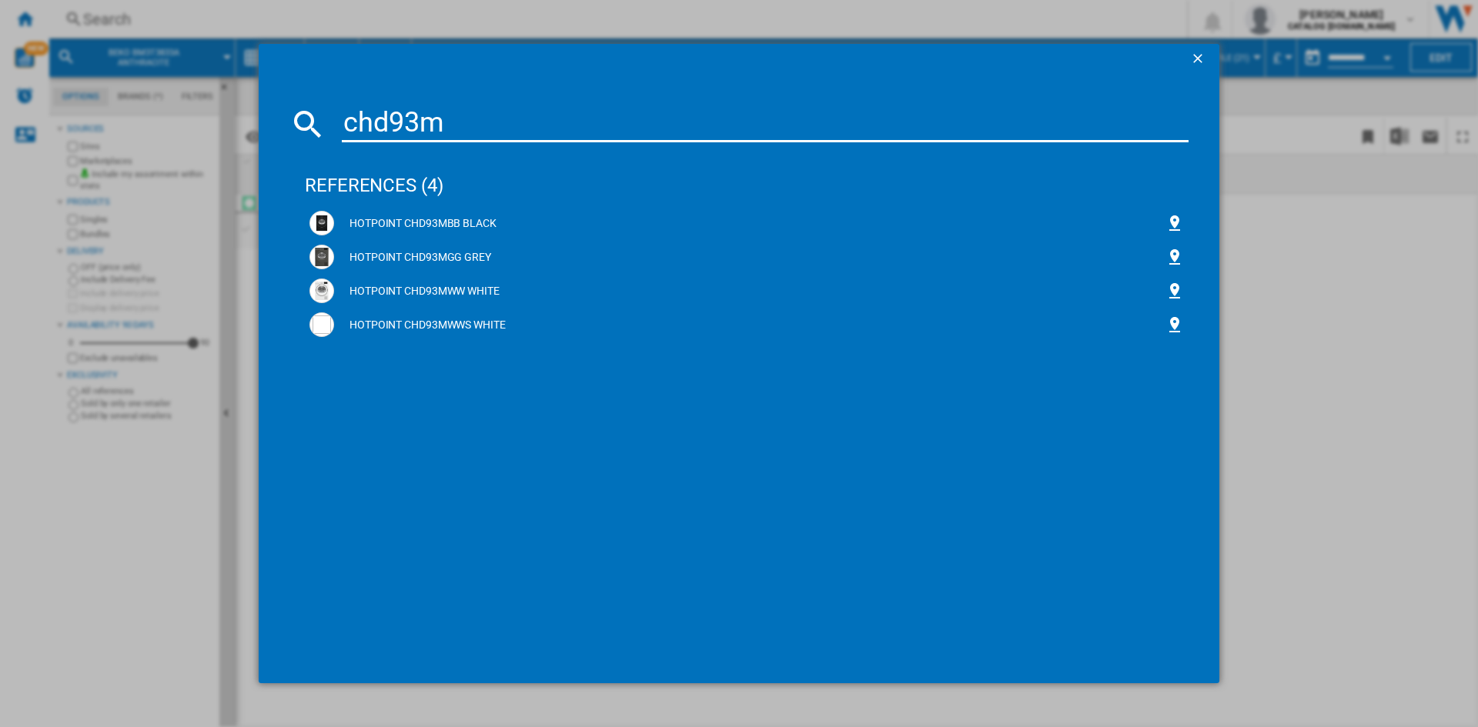
type input "chd93m"
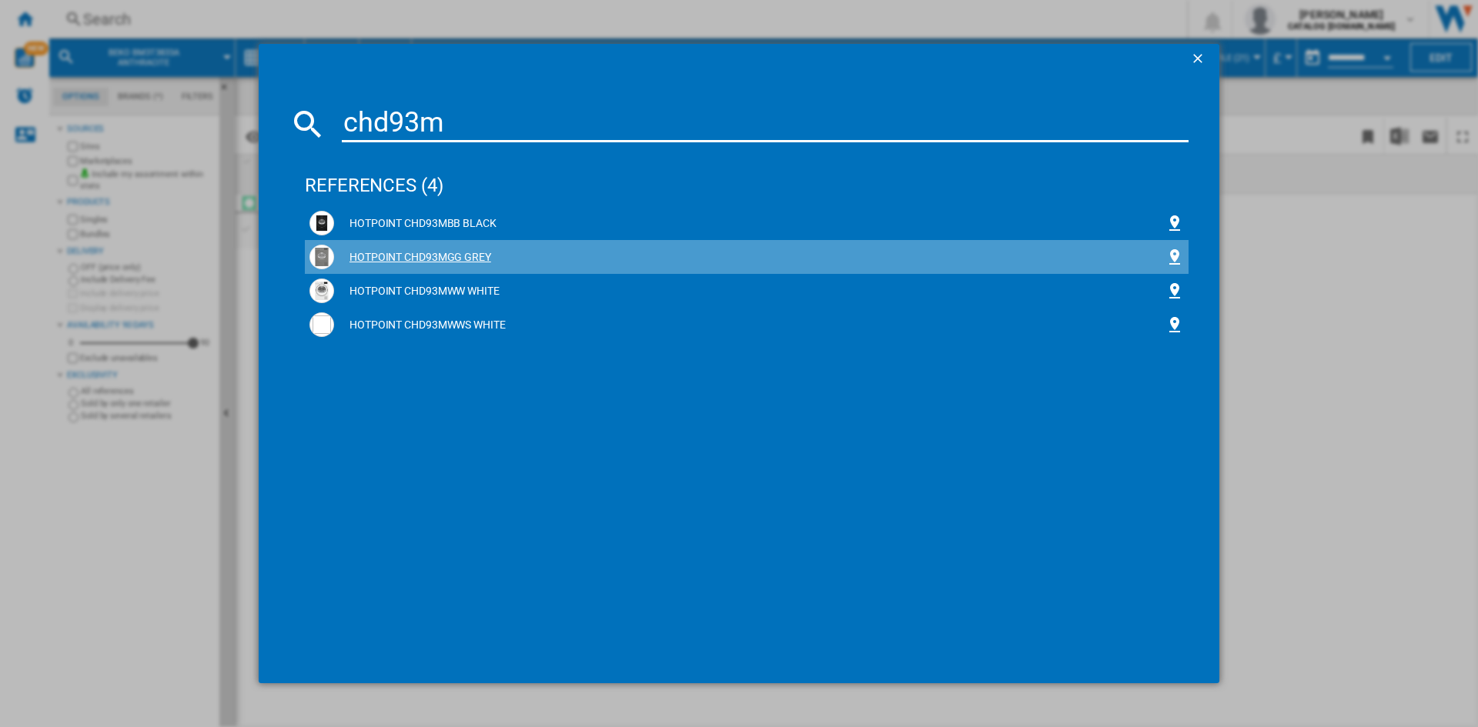
click at [416, 256] on div "HOTPOINT CHD93MGG GREY" at bounding box center [749, 257] width 831 height 15
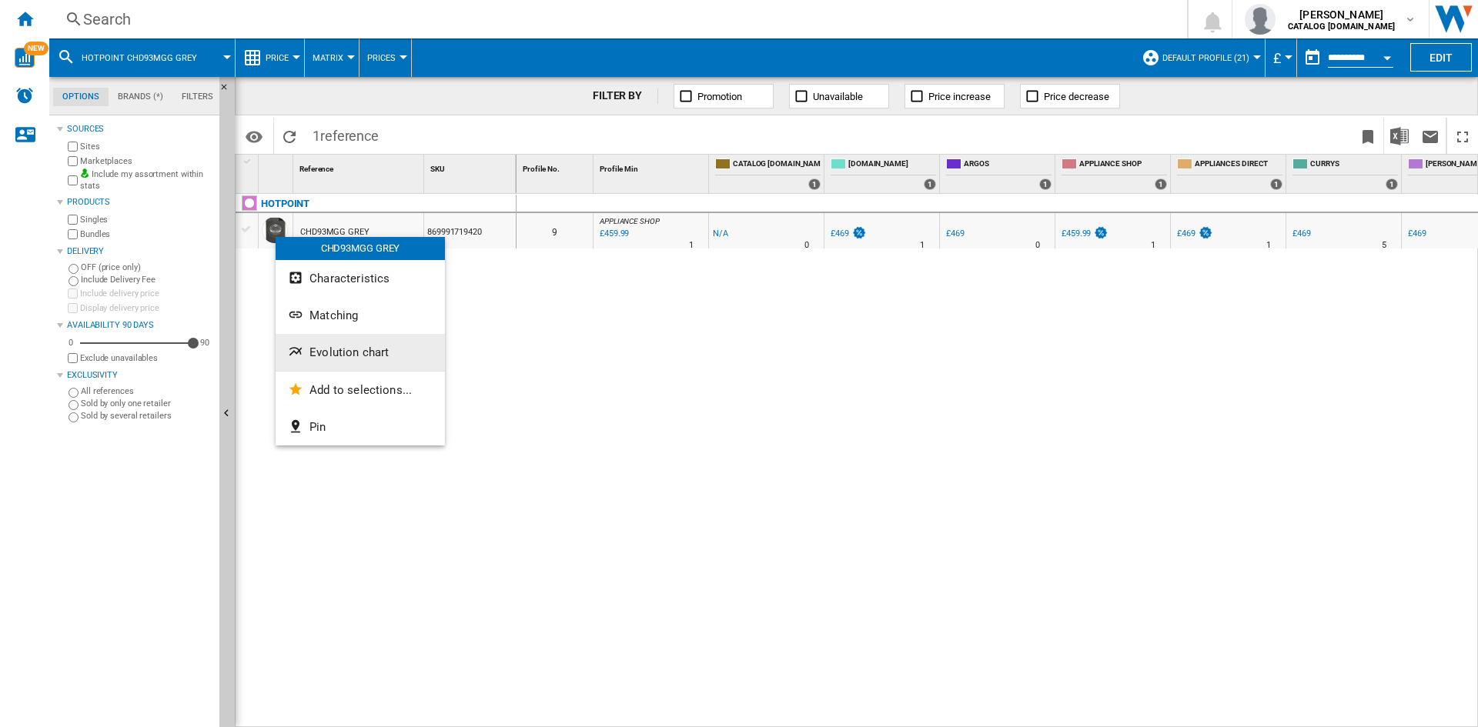
click at [345, 355] on span "Evolution chart" at bounding box center [348, 353] width 79 height 14
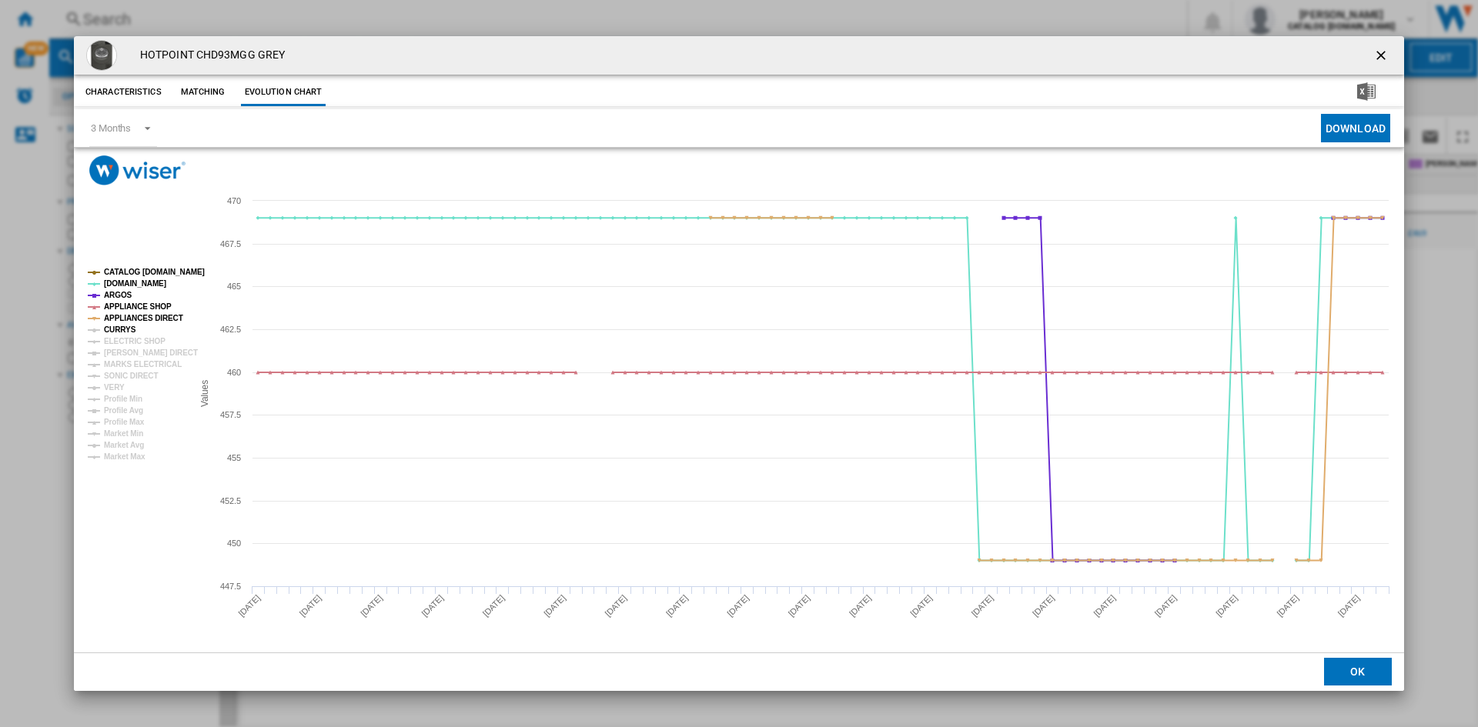
click at [122, 329] on tspan "CURRYS" at bounding box center [120, 330] width 32 height 8
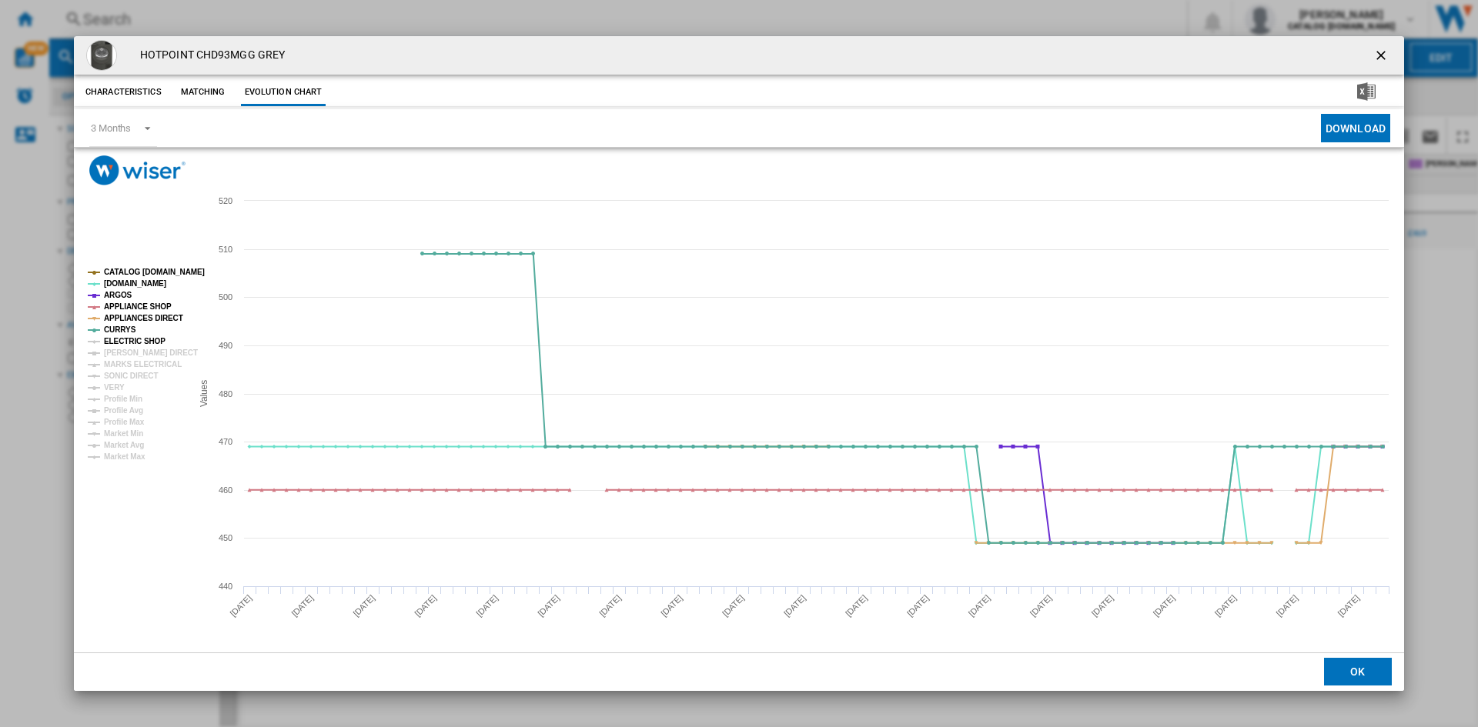
drag, startPoint x: 122, startPoint y: 342, endPoint x: 115, endPoint y: 351, distance: 11.4
click at [122, 343] on tspan "ELECTRIC SHOP" at bounding box center [135, 341] width 62 height 8
click at [115, 356] on tspan "[PERSON_NAME] DIRECT" at bounding box center [151, 353] width 94 height 8
drag, startPoint x: 125, startPoint y: 363, endPoint x: 121, endPoint y: 375, distance: 12.9
click at [125, 363] on tspan "MARKS ELECTRICAL" at bounding box center [143, 364] width 78 height 8
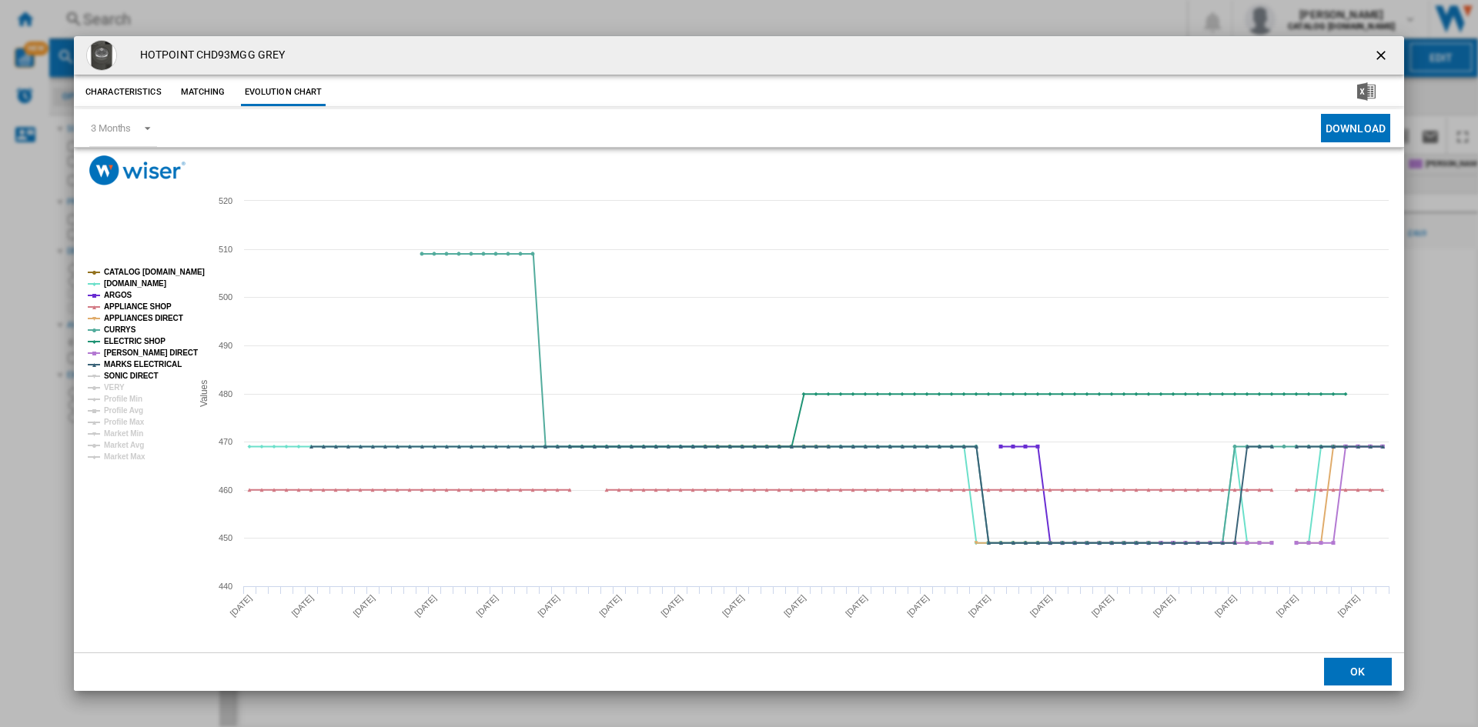
click at [122, 378] on tspan "SONIC DIRECT" at bounding box center [131, 376] width 54 height 8
click at [117, 385] on tspan "VERY" at bounding box center [114, 387] width 21 height 8
click at [1381, 51] on ng-md-icon "getI18NText('BUTTONS.CLOSE_DIALOG')" at bounding box center [1382, 57] width 18 height 18
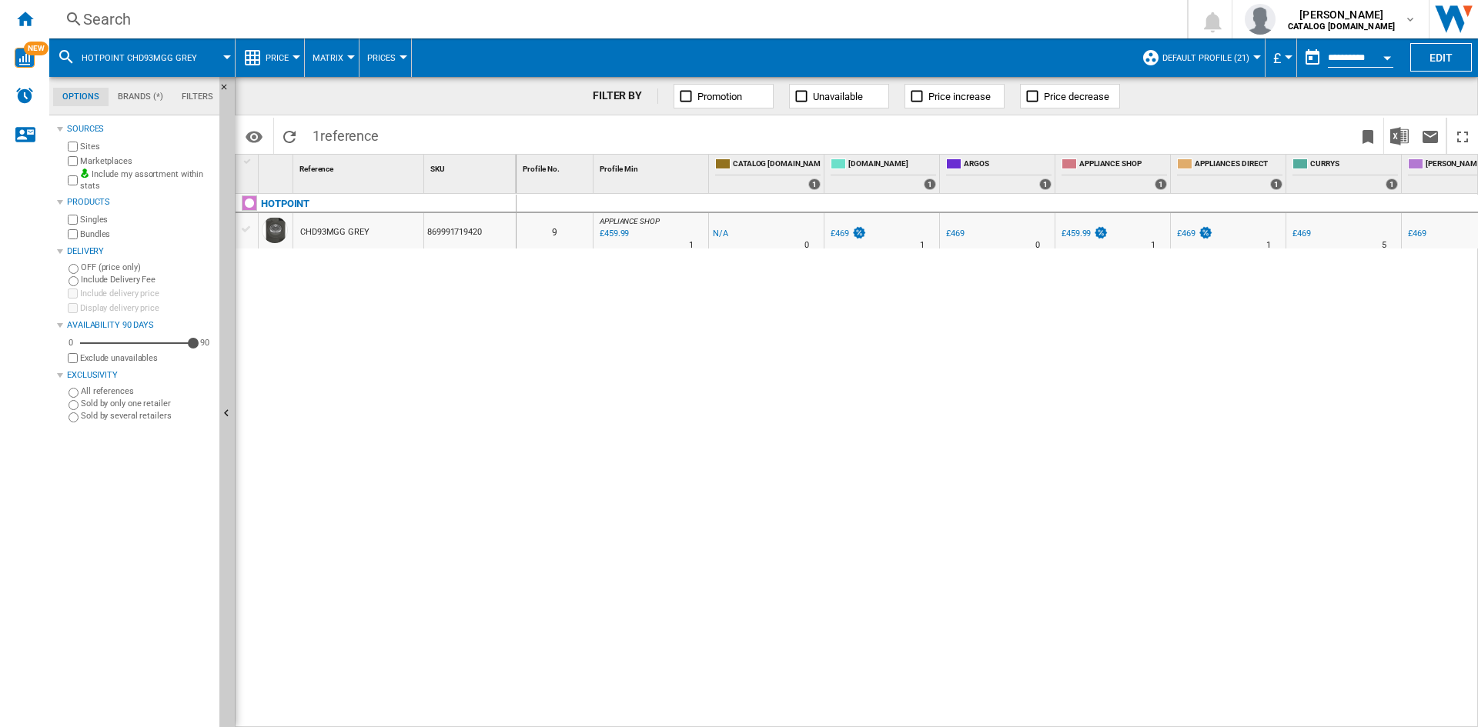
click at [106, 22] on div "Search" at bounding box center [615, 19] width 1064 height 22
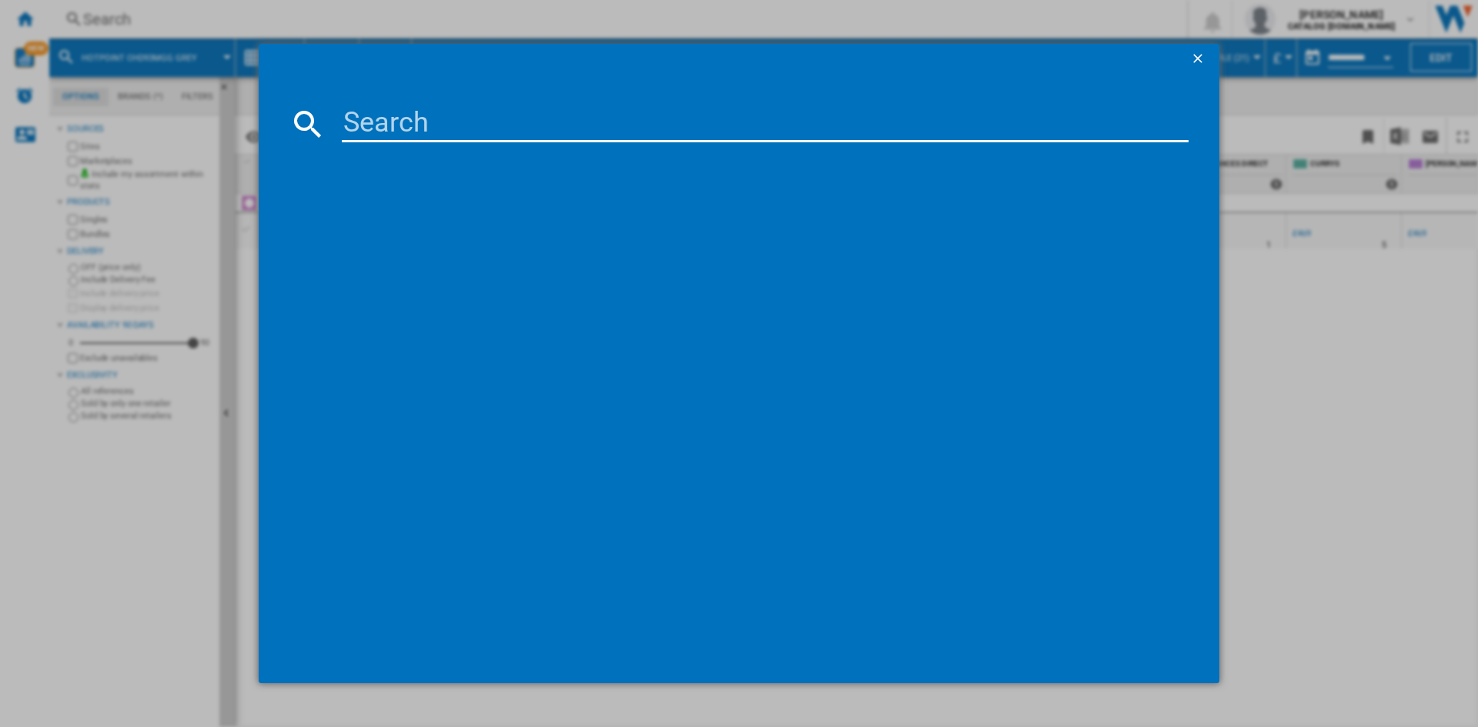
click at [394, 129] on input at bounding box center [765, 123] width 847 height 37
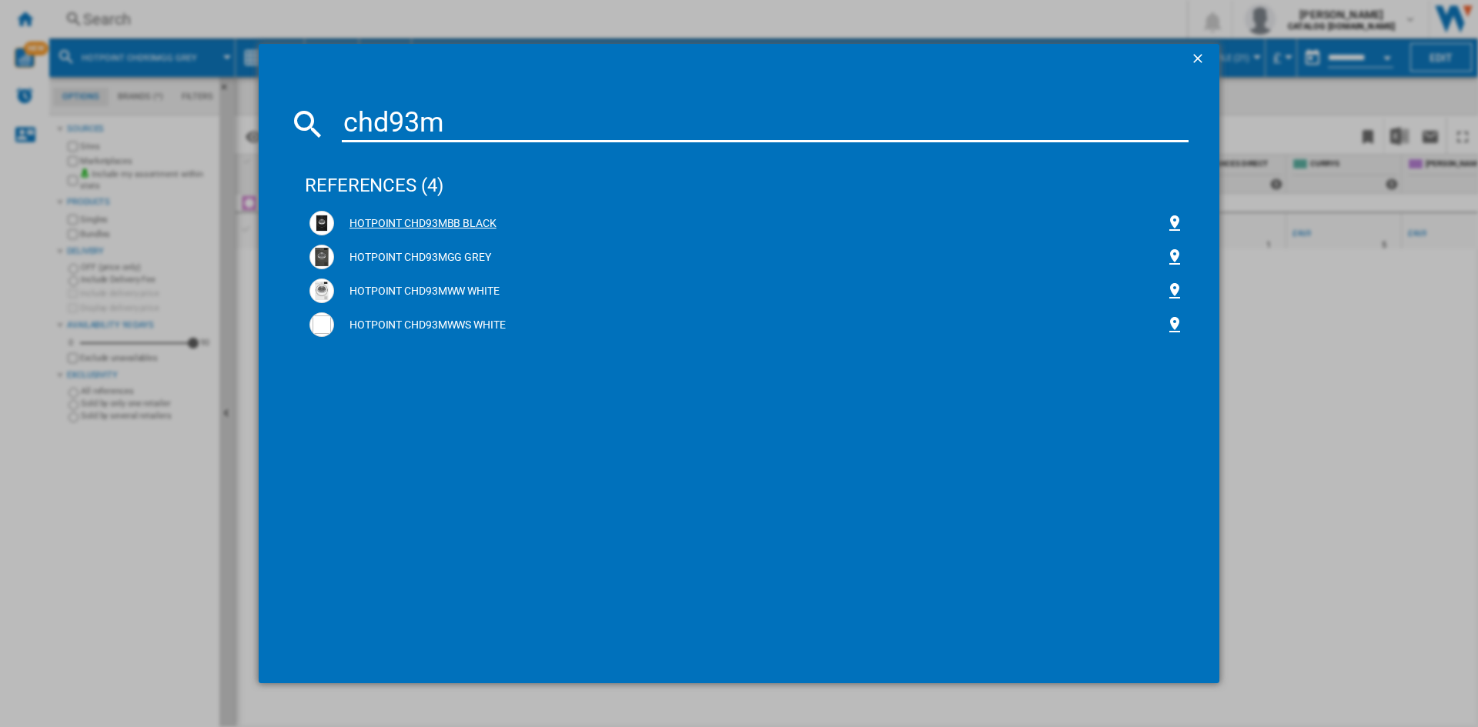
type input "chd93m"
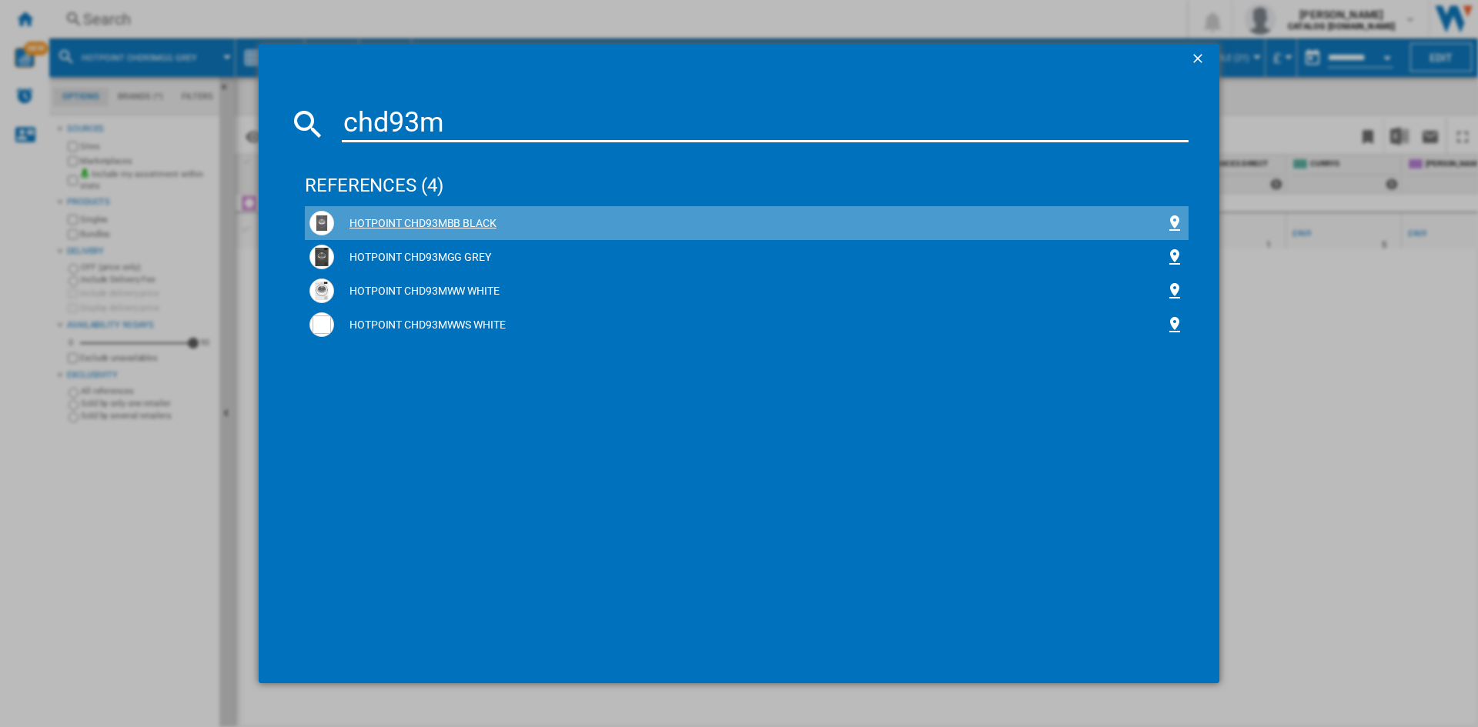
click at [423, 225] on div "HOTPOINT CHD93MBB BLACK" at bounding box center [749, 223] width 831 height 15
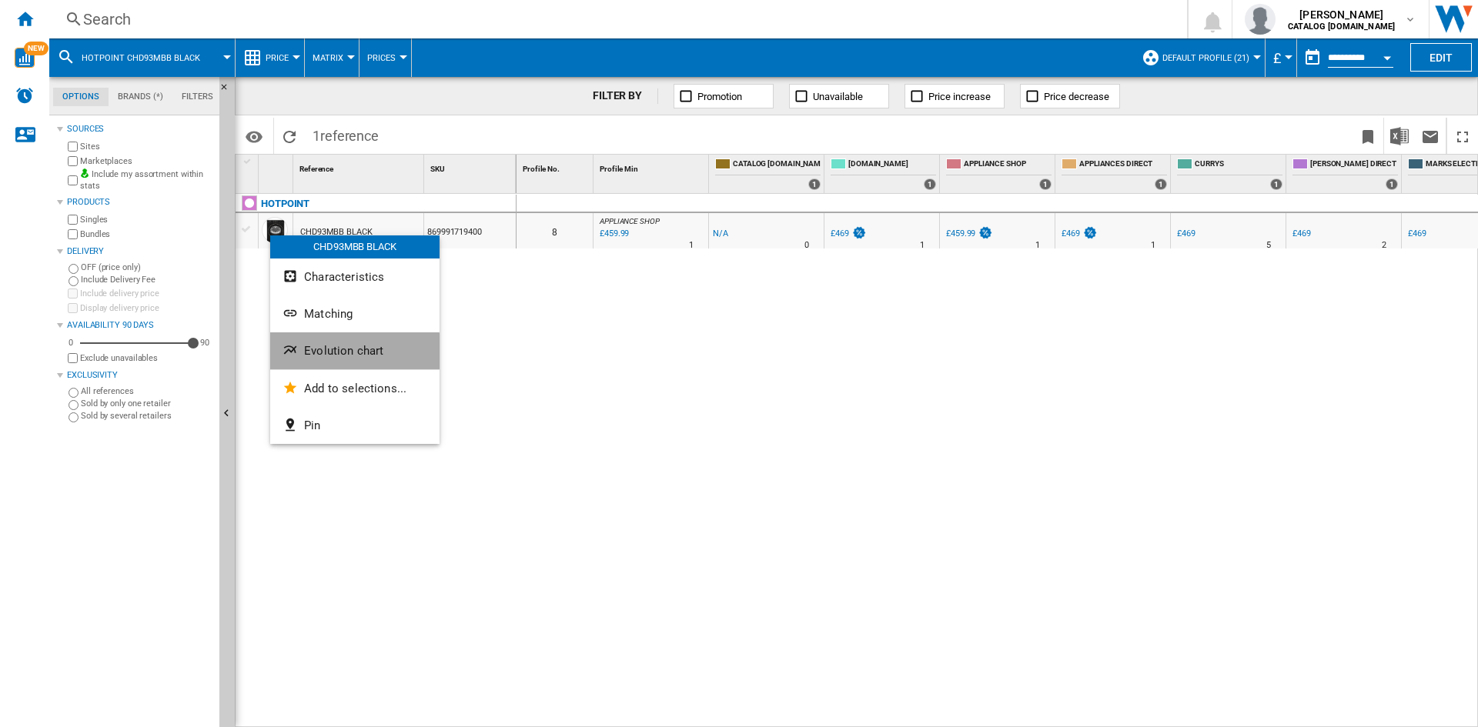
click at [352, 353] on span "Evolution chart" at bounding box center [343, 351] width 79 height 14
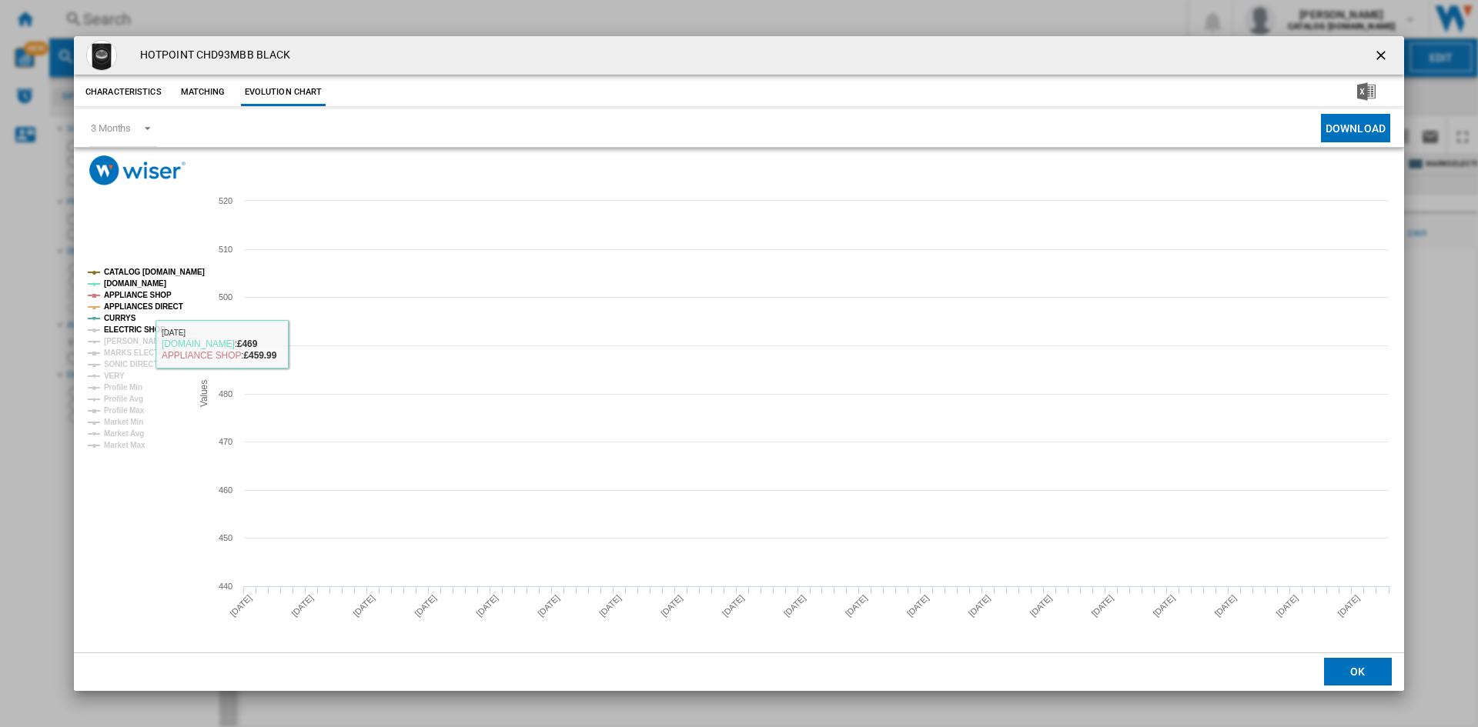
click at [105, 329] on tspan "ELECTRIC SHOP" at bounding box center [135, 330] width 62 height 8
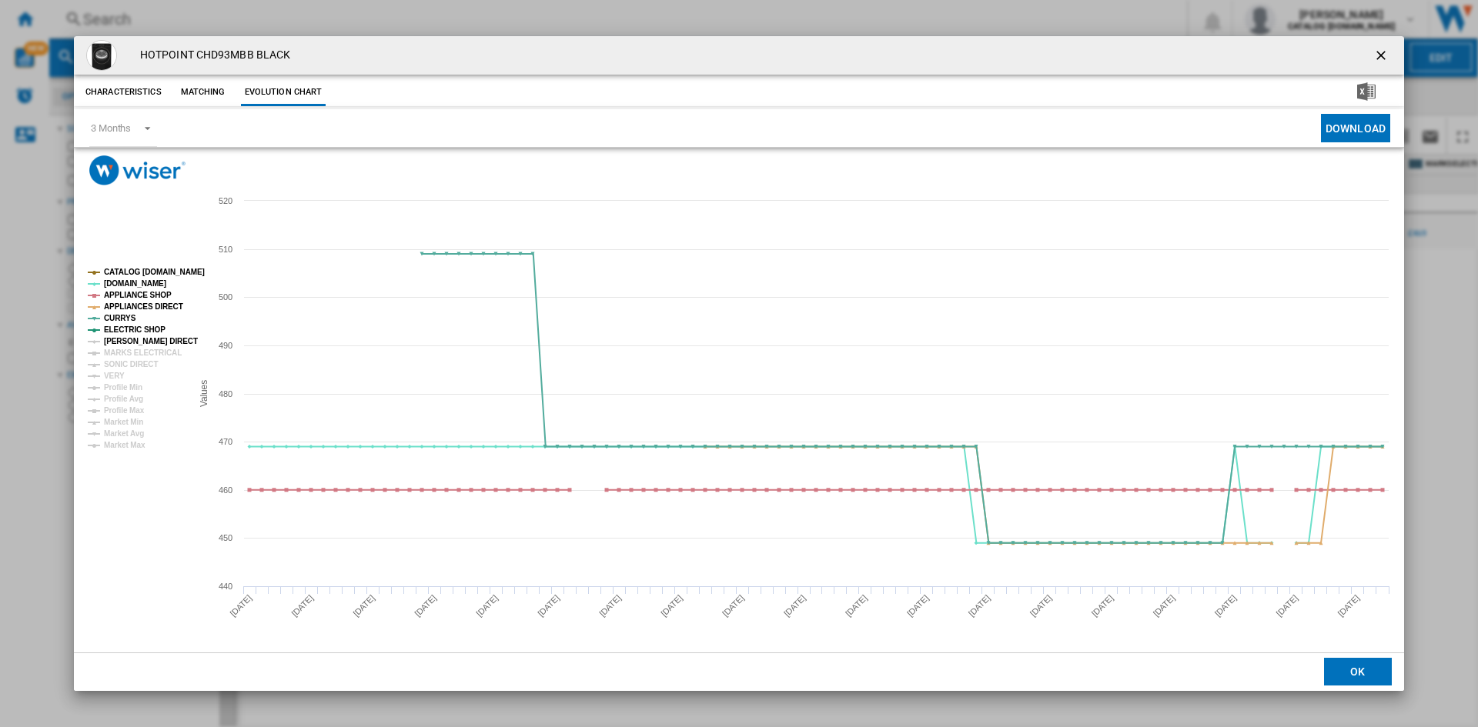
click at [125, 338] on tspan "[PERSON_NAME] DIRECT" at bounding box center [151, 341] width 94 height 8
click at [131, 362] on tspan "SONIC DIRECT" at bounding box center [131, 364] width 54 height 8
click at [136, 352] on tspan "MARKS ELECTRICAL" at bounding box center [143, 353] width 78 height 8
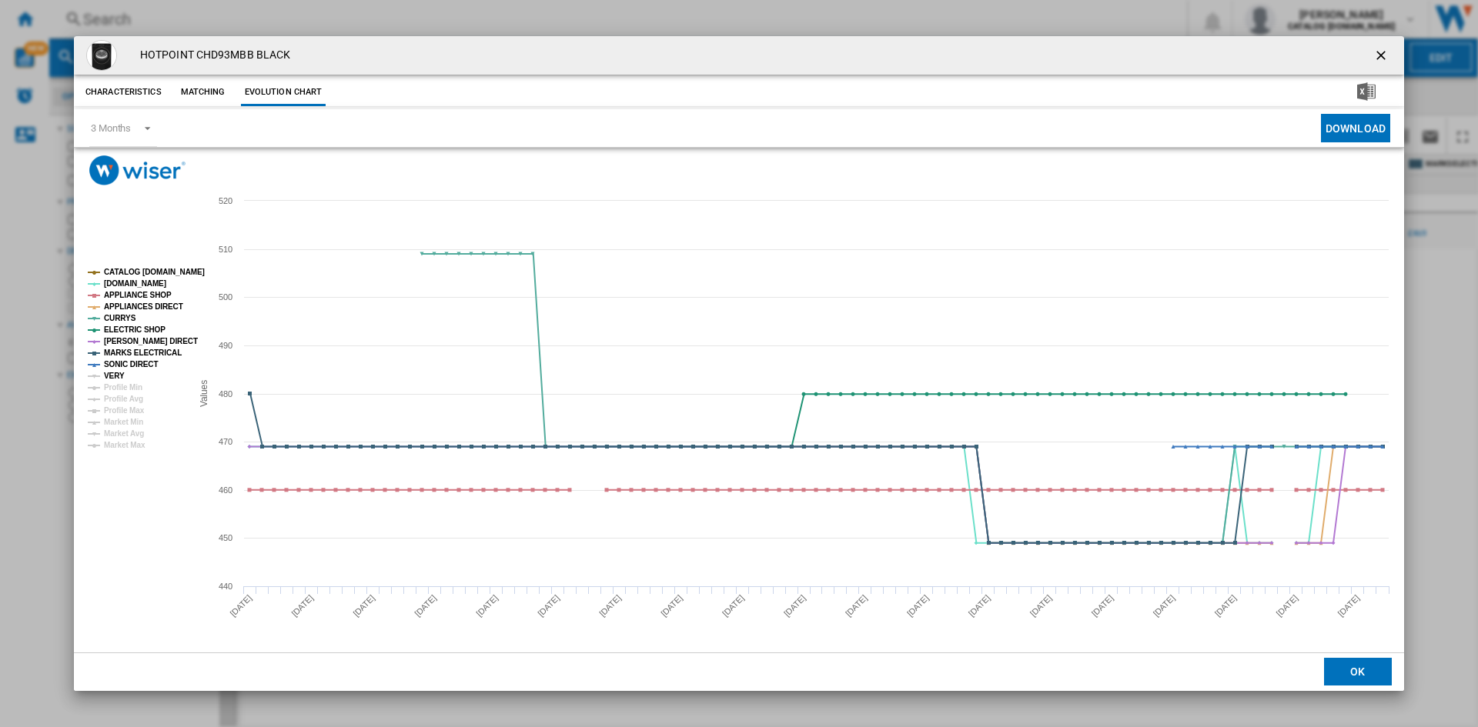
click at [109, 374] on tspan "VERY" at bounding box center [114, 376] width 21 height 8
click at [1379, 54] on ng-md-icon "getI18NText('BUTTONS.CLOSE_DIALOG')" at bounding box center [1382, 57] width 18 height 18
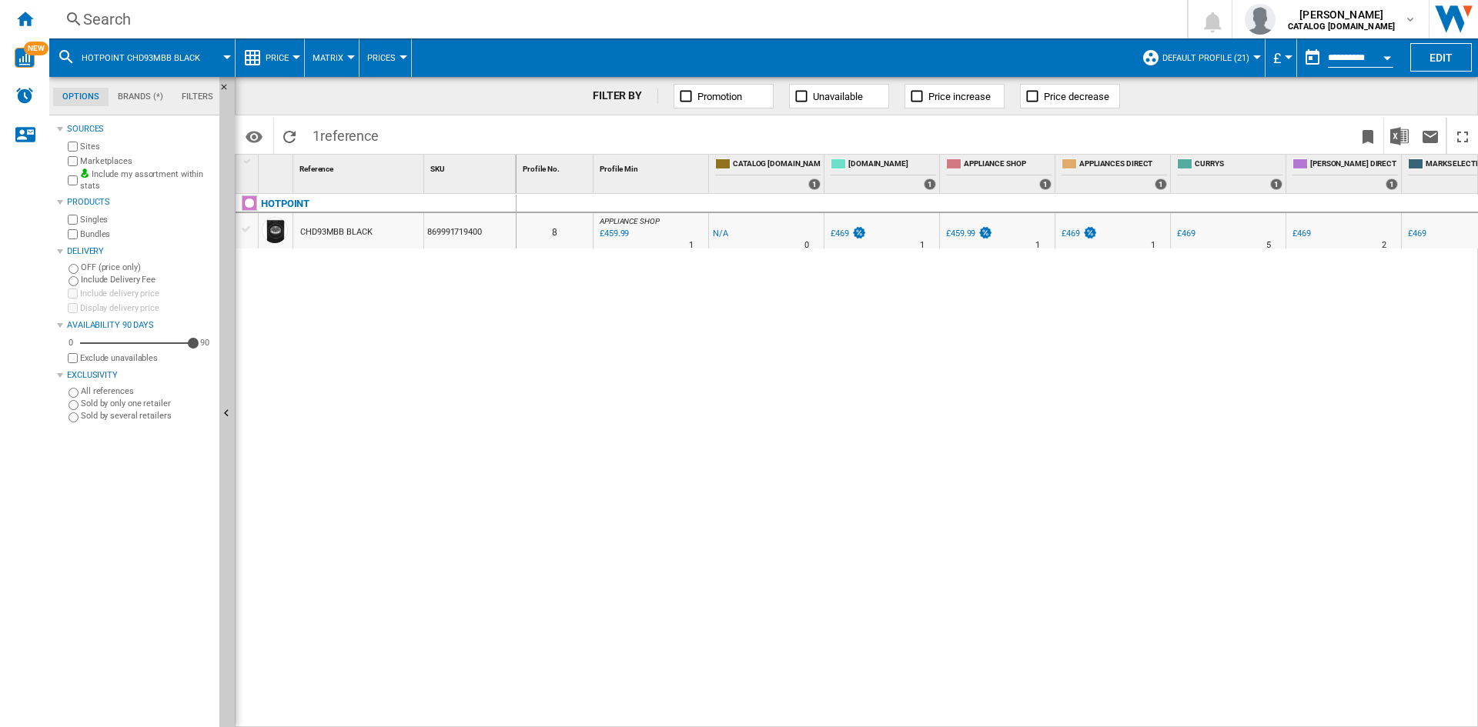
click at [118, 20] on div "Search" at bounding box center [615, 19] width 1064 height 22
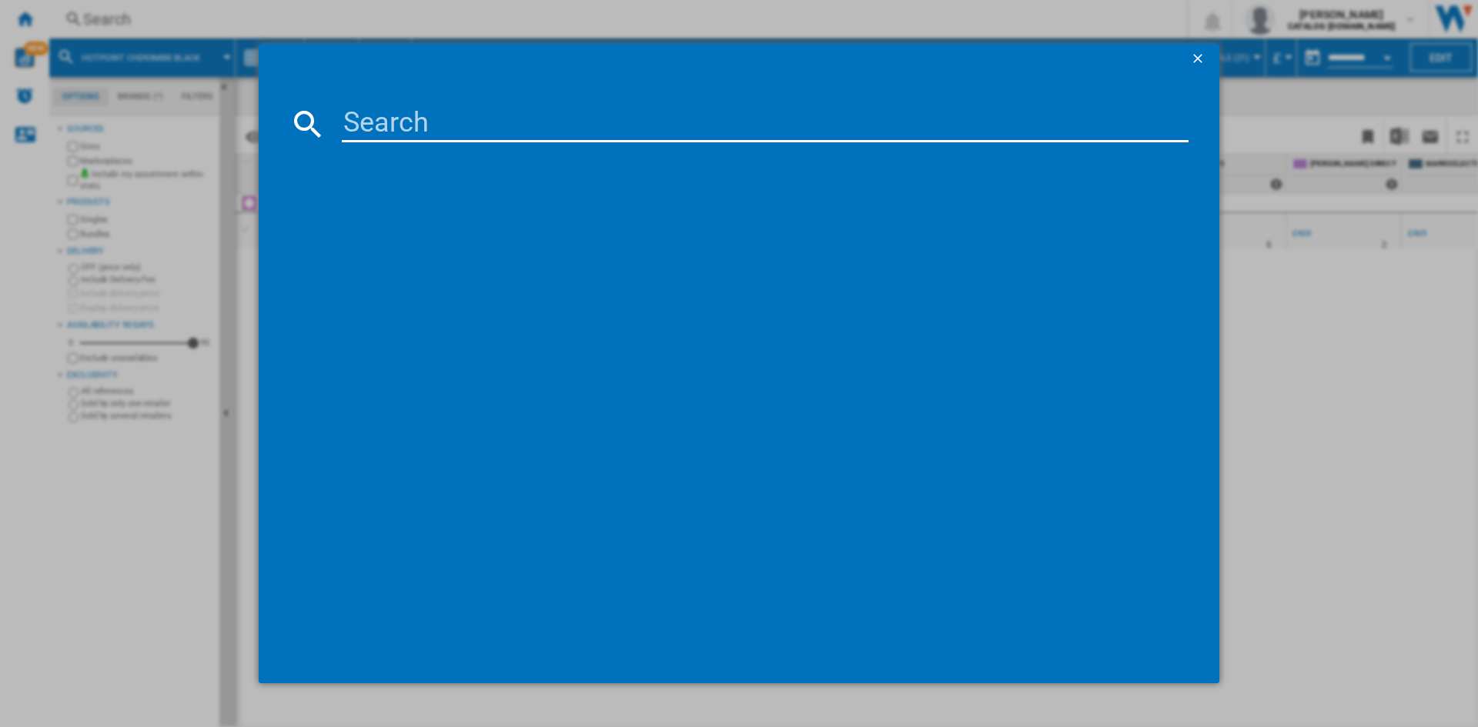
click at [443, 112] on input at bounding box center [765, 123] width 847 height 37
click at [454, 129] on input at bounding box center [765, 123] width 847 height 37
type input "chd94m"
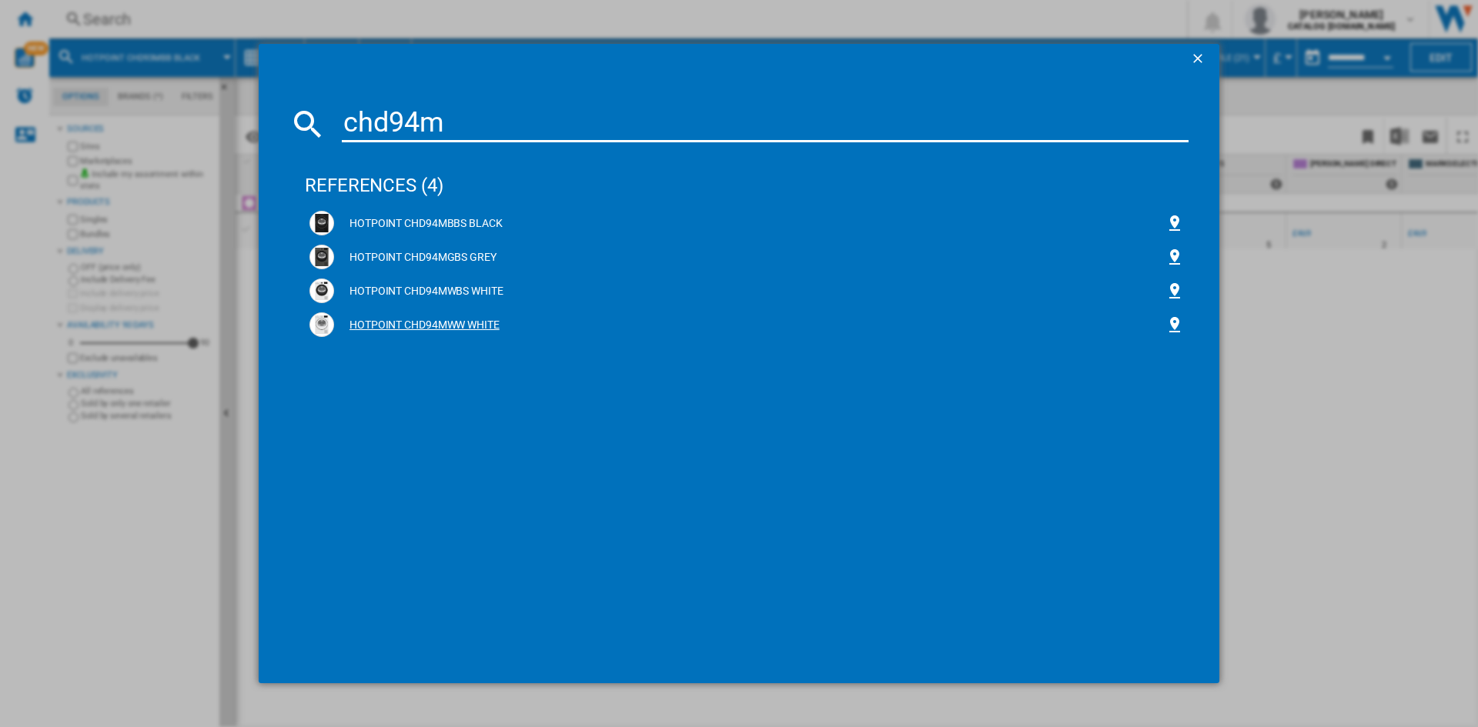
click at [409, 321] on div "HOTPOINT CHD94MWW WHITE" at bounding box center [749, 325] width 831 height 15
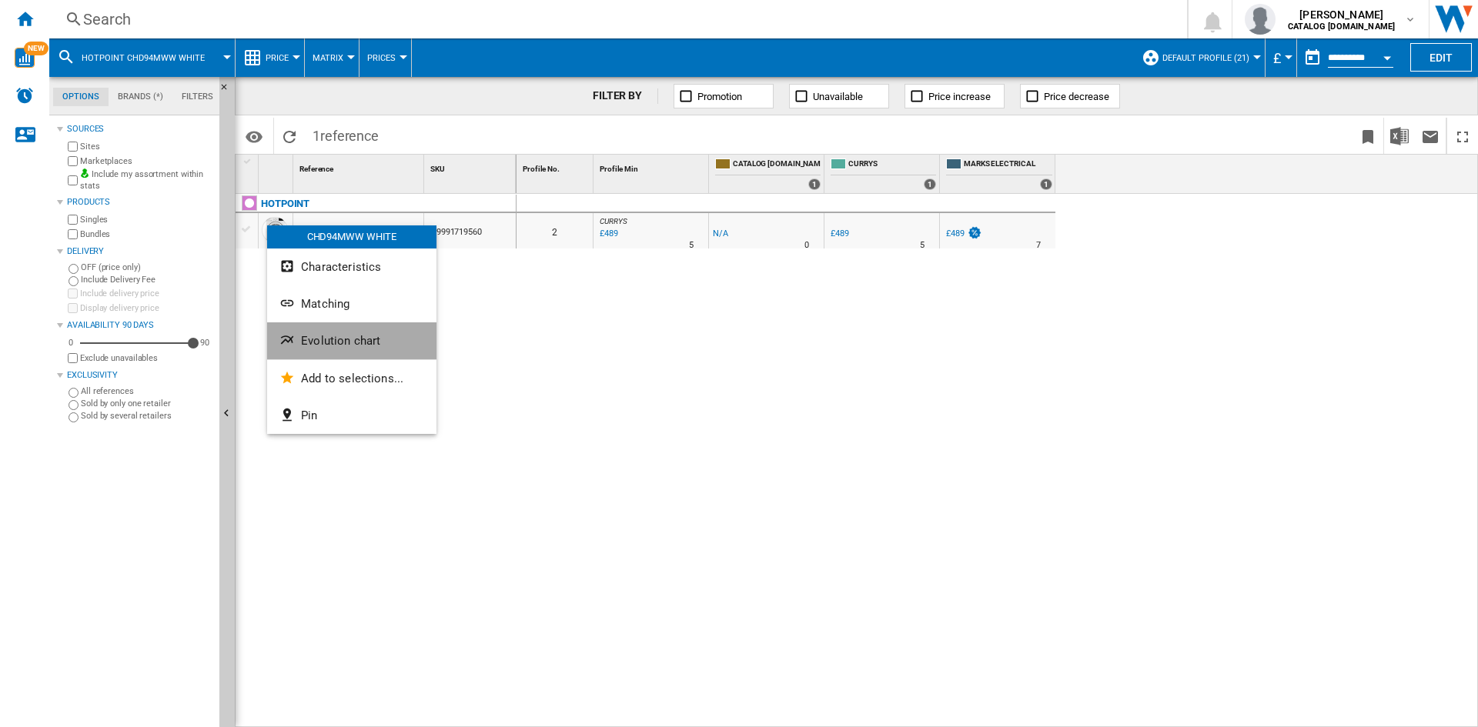
click at [366, 339] on span "Evolution chart" at bounding box center [340, 341] width 79 height 14
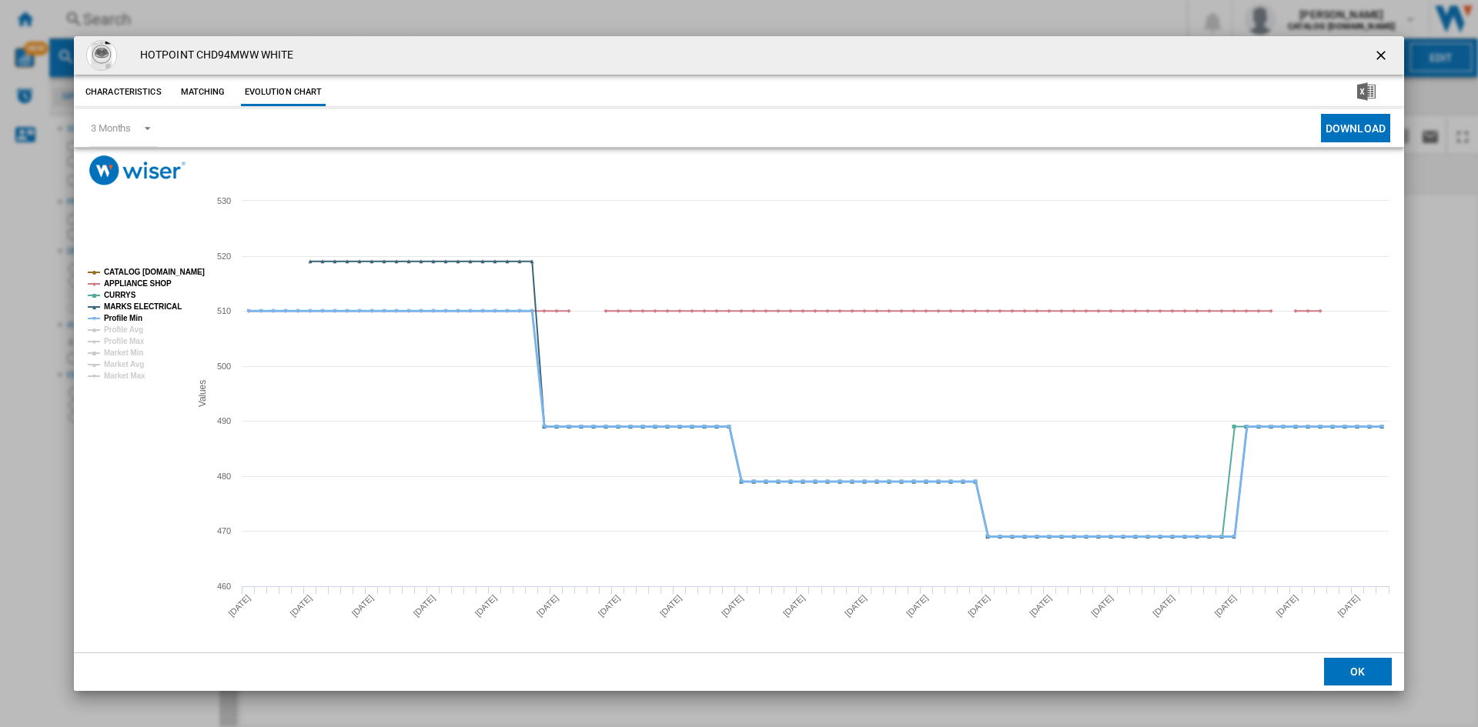
click at [128, 322] on tspan "Profile Min" at bounding box center [123, 318] width 38 height 8
